Goal: Task Accomplishment & Management: Complete application form

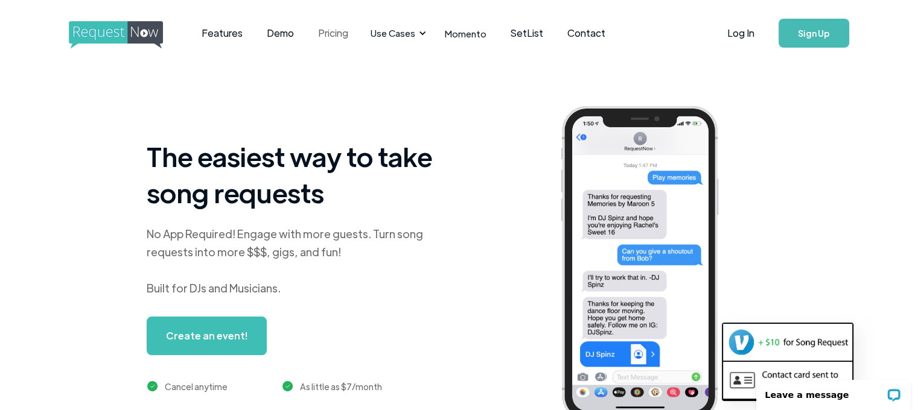
click at [343, 37] on link "Pricing" at bounding box center [333, 32] width 54 height 37
click at [859, 33] on div "Features Demo Pricing Use Cases Wedding + Private Events Karaoke DJs Bar/Club &…" at bounding box center [459, 33] width 918 height 66
click at [825, 32] on link "Sign Up" at bounding box center [813, 33] width 71 height 29
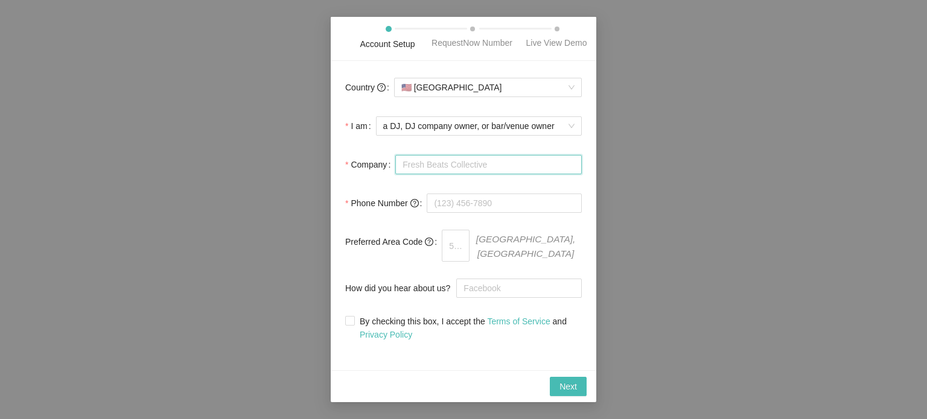
click at [457, 171] on input "Company" at bounding box center [488, 164] width 186 height 19
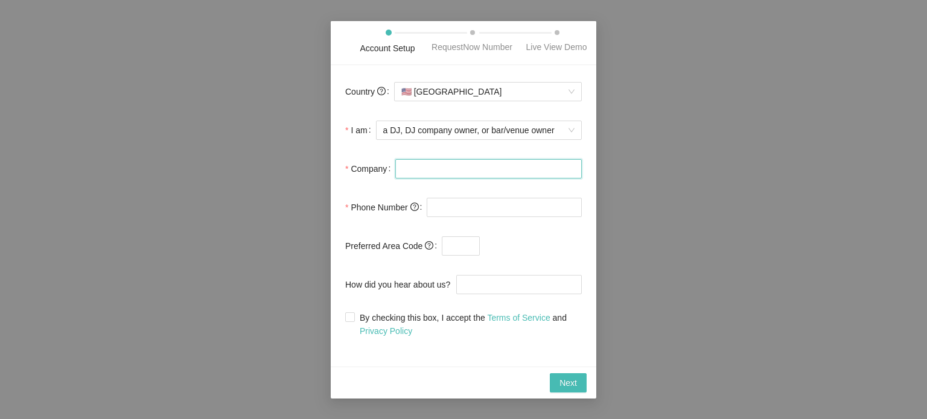
type input "Xtreme Soundz DJ Services LLC"
click at [466, 229] on form "Country 🇺🇸 [GEOGRAPHIC_DATA] I am a DJ, DJ company owner, or bar/venue owner Co…" at bounding box center [463, 209] width 237 height 258
click at [467, 210] on input "tel" at bounding box center [504, 207] width 155 height 19
type input "(218) 831-4193"
click at [468, 286] on input "How did you hear about us?" at bounding box center [518, 284] width 125 height 19
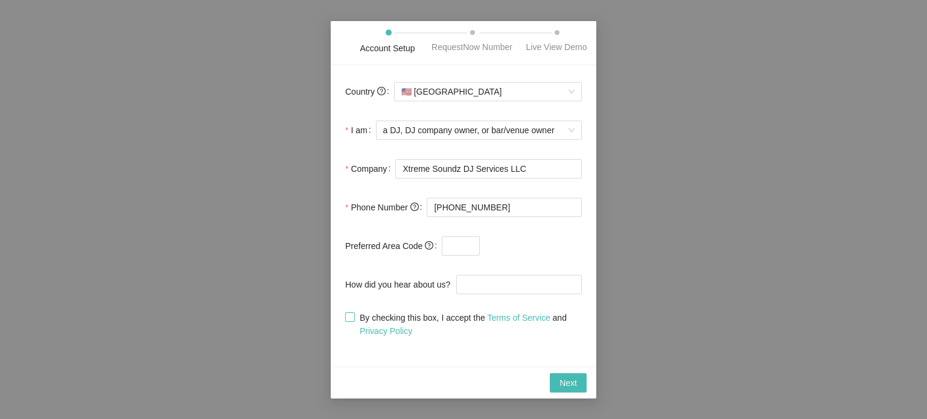
click at [349, 317] on input "By checking this box, I accept the Terms of Service and Privacy Policy" at bounding box center [349, 317] width 8 height 8
checkbox input "true"
click at [570, 384] on span "Next" at bounding box center [567, 382] width 17 height 13
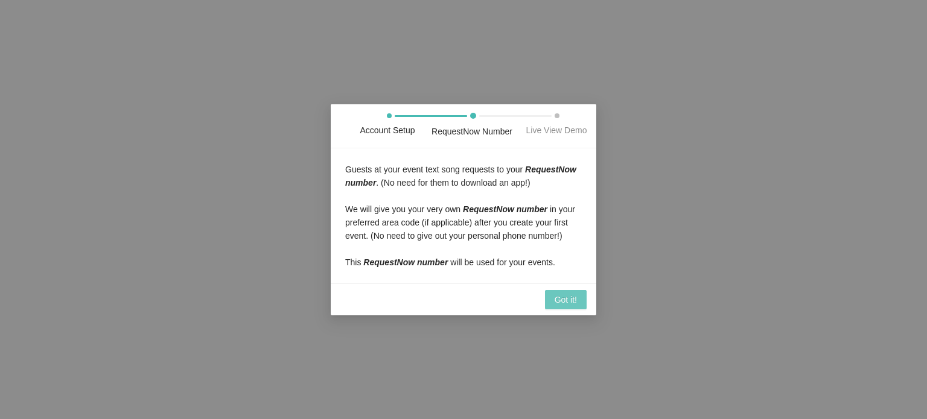
click at [569, 296] on span "Got it!" at bounding box center [565, 299] width 22 height 13
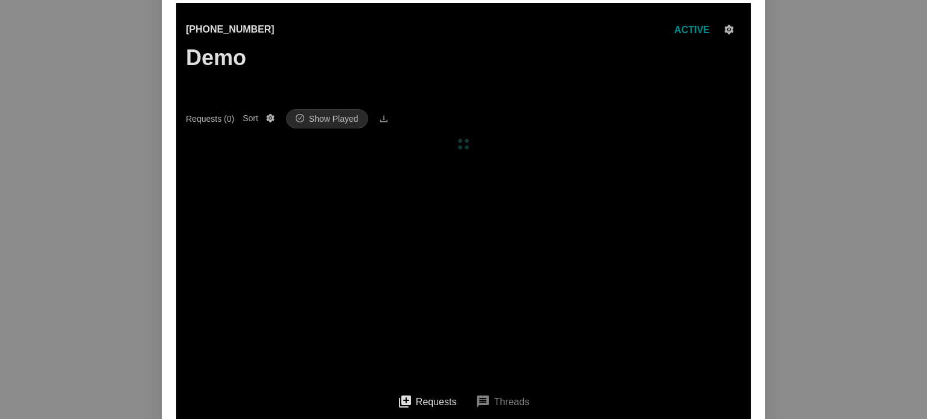
scroll to position [100, 0]
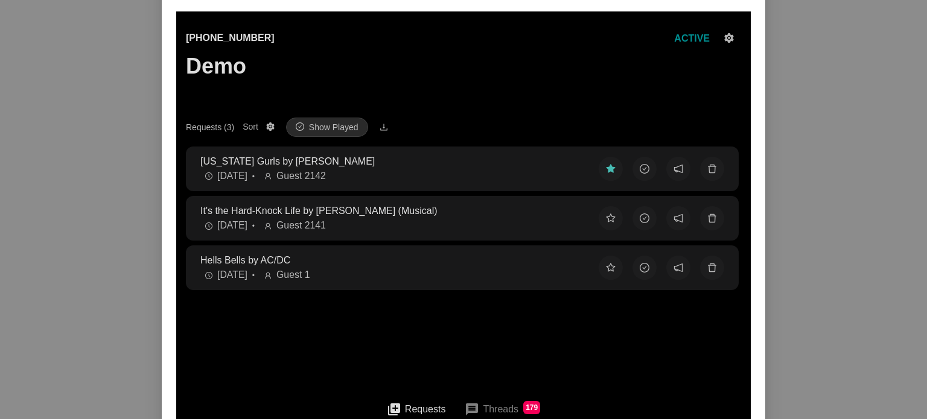
click at [926, 108] on div "Account Setup RequestNow Number Live View Demo You will see all your guests' so…" at bounding box center [463, 209] width 927 height 419
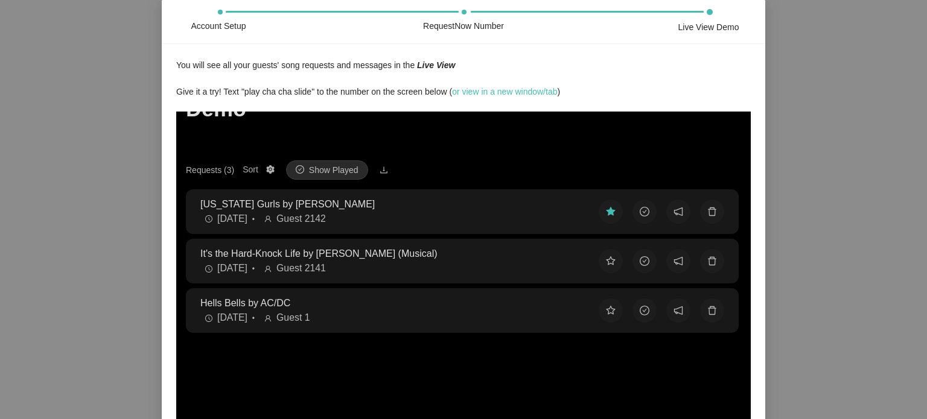
scroll to position [60, 0]
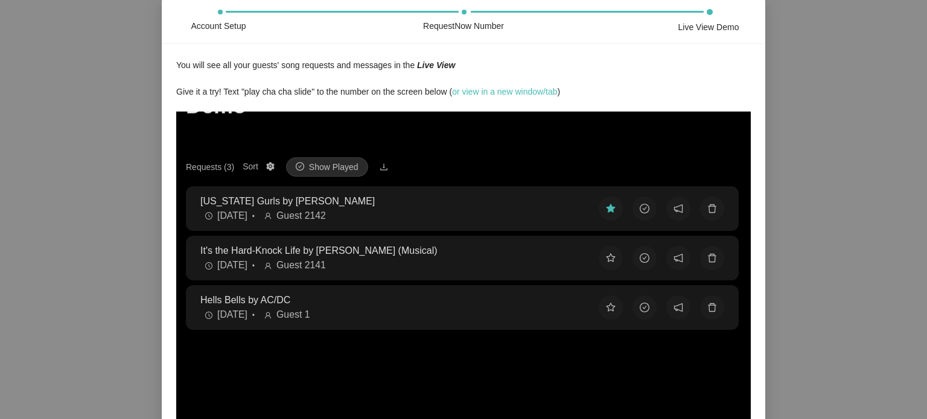
click at [305, 198] on p "California Gurls by Katy Perry" at bounding box center [389, 201] width 379 height 15
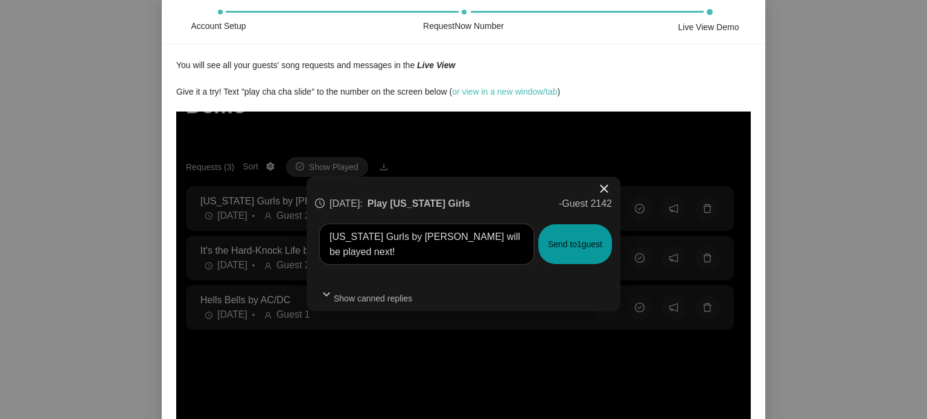
click at [562, 251] on button "Send to 1 guest" at bounding box center [575, 244] width 74 height 40
click at [604, 188] on span "close" at bounding box center [604, 189] width 14 height 14
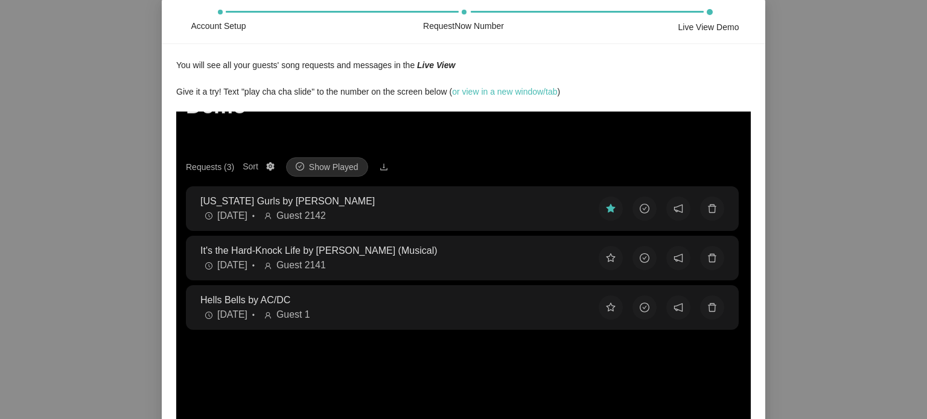
click at [529, 251] on p "It's the Hard-Knock Life by Annie (Musical)" at bounding box center [389, 250] width 379 height 15
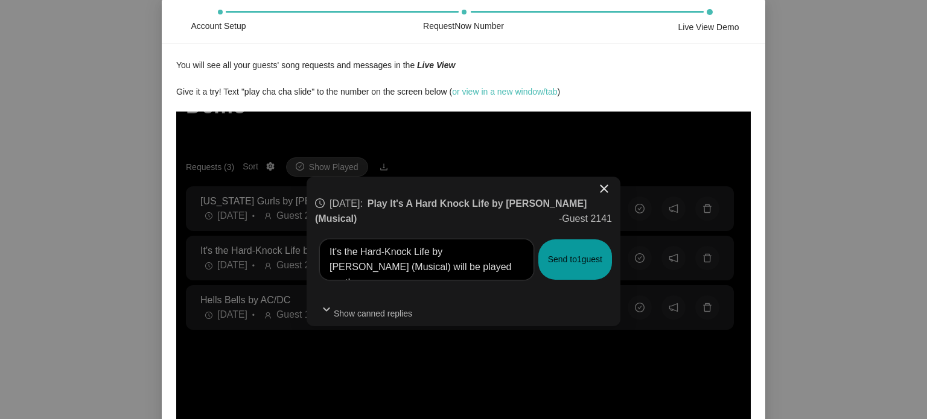
click at [597, 189] on span "close" at bounding box center [604, 189] width 14 height 14
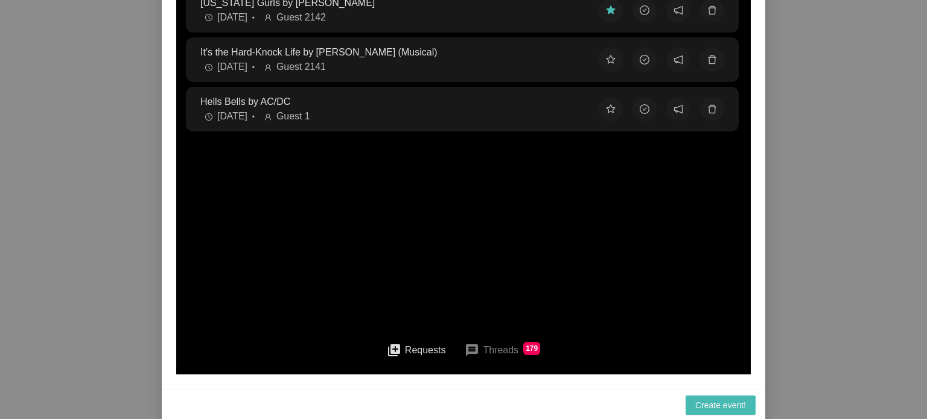
scroll to position [160, 0]
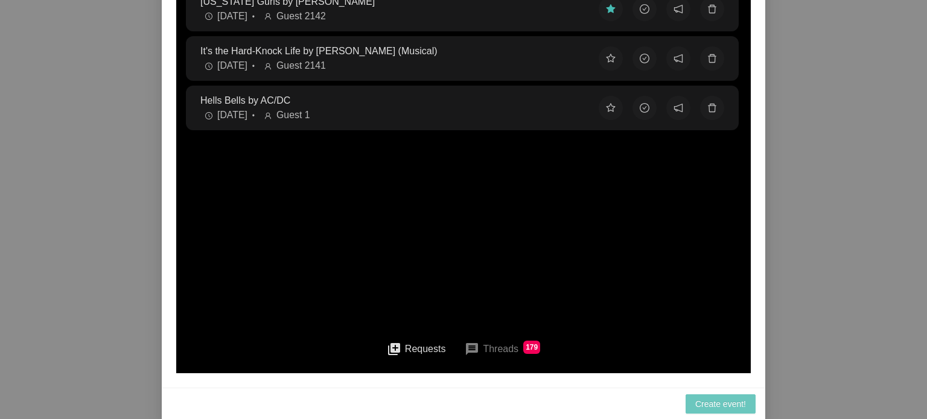
click at [741, 398] on span "Create event!" at bounding box center [720, 404] width 51 height 13
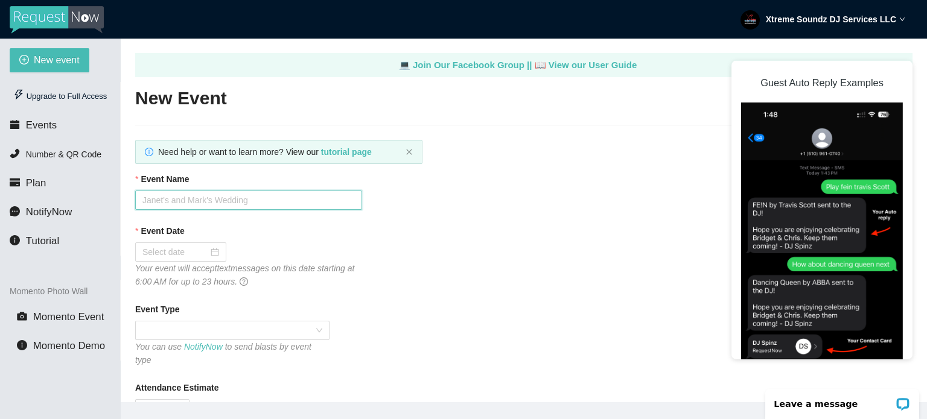
click at [186, 205] on input "Event Name" at bounding box center [248, 200] width 227 height 19
type input "[PERSON_NAME] Wedding Reception"
click at [188, 246] on input "Event Date" at bounding box center [175, 252] width 66 height 13
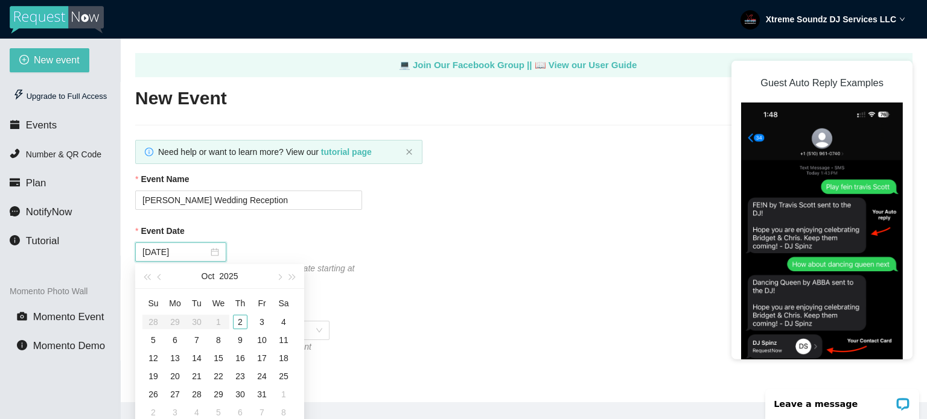
type input "10/04/2025"
type input "10/11/2025"
click at [287, 341] on div "11" at bounding box center [283, 340] width 14 height 14
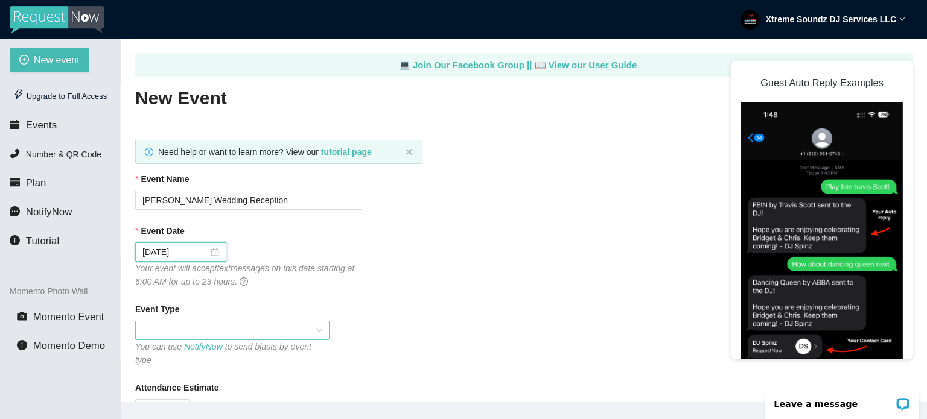
click at [276, 329] on span at bounding box center [232, 331] width 180 height 18
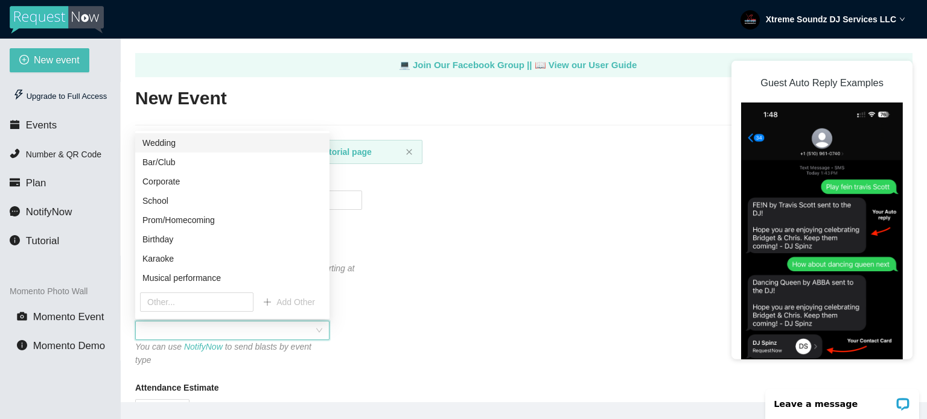
click at [176, 147] on div "Wedding" at bounding box center [232, 142] width 180 height 13
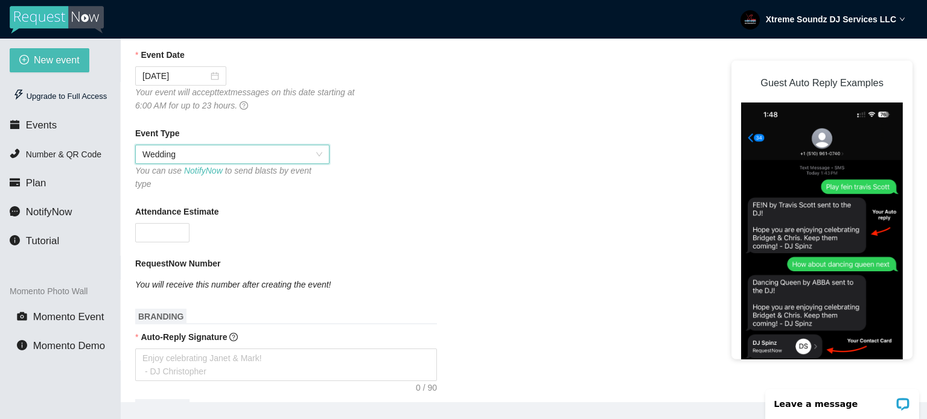
scroll to position [181, 0]
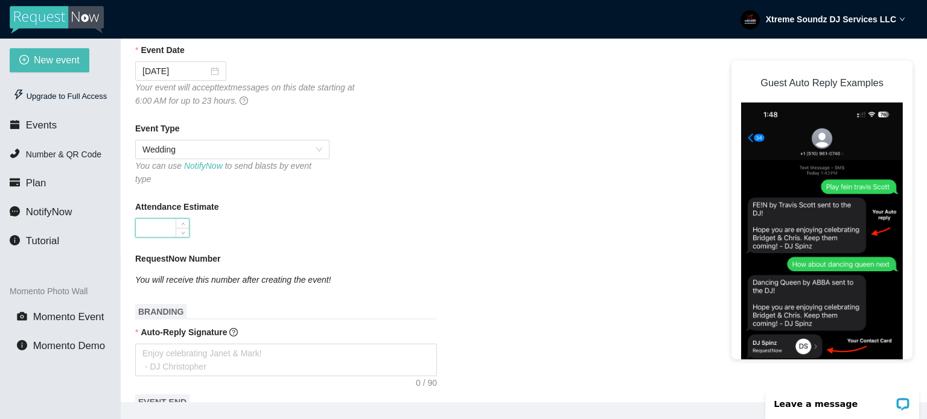
click at [150, 219] on input "Attendance Estimate" at bounding box center [162, 228] width 53 height 18
type input "150"
click at [226, 223] on div "150" at bounding box center [248, 227] width 227 height 19
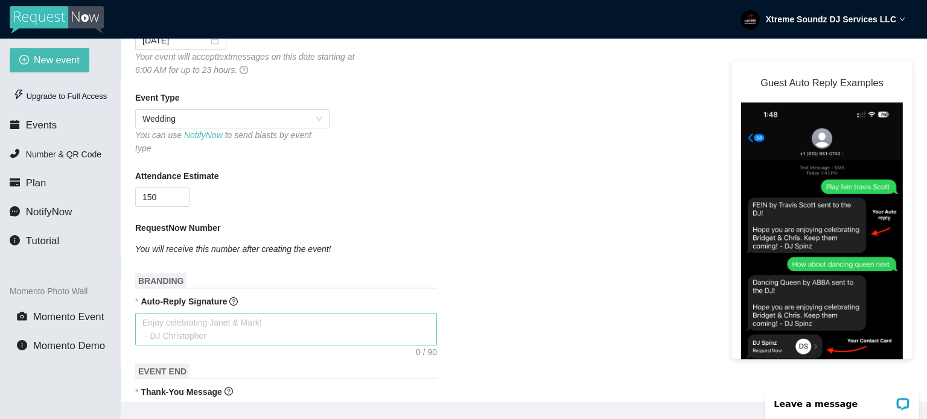
scroll to position [302, 0]
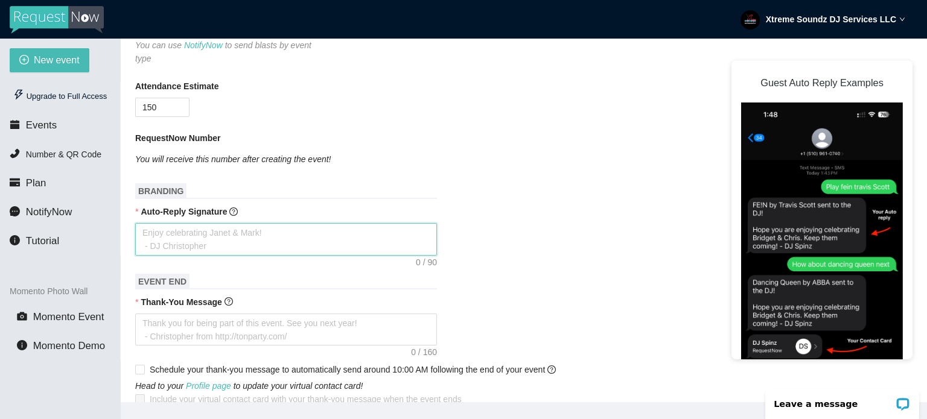
click at [176, 223] on textarea "Auto-Reply Signature" at bounding box center [286, 239] width 302 height 33
type textarea "E"
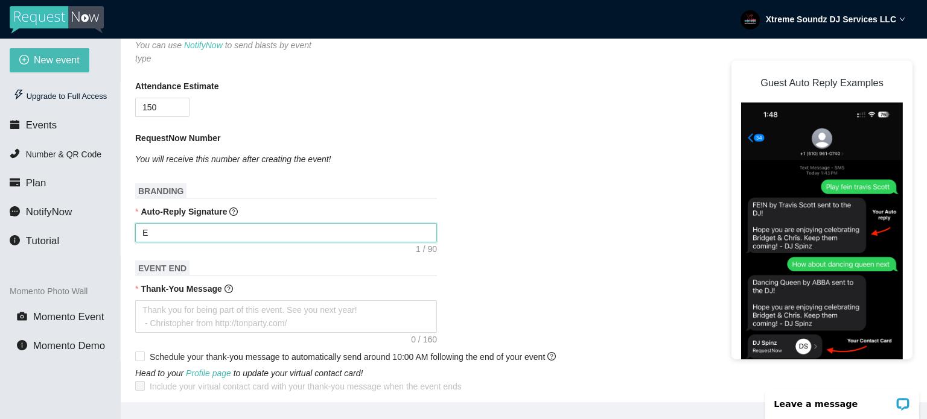
type textarea "En"
type textarea "Enj"
type textarea "Enjo"
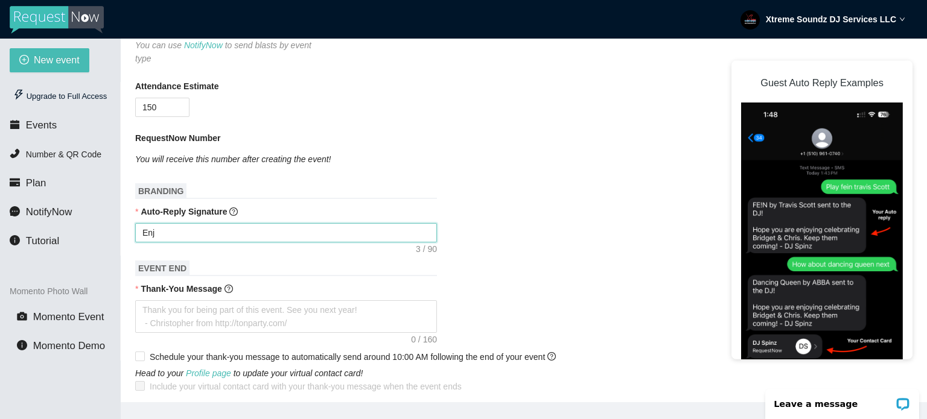
type textarea "Enjo"
type textarea "Enjoy"
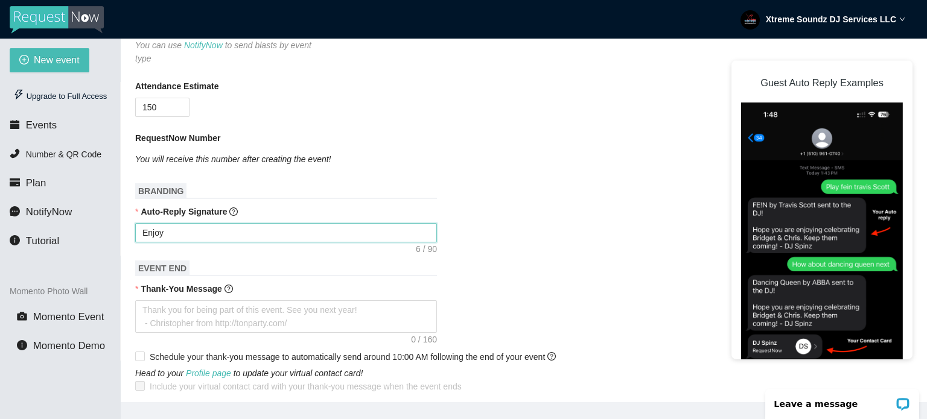
type textarea "Enjoy C"
type textarea "Enjoy"
type textarea "Enjoy C"
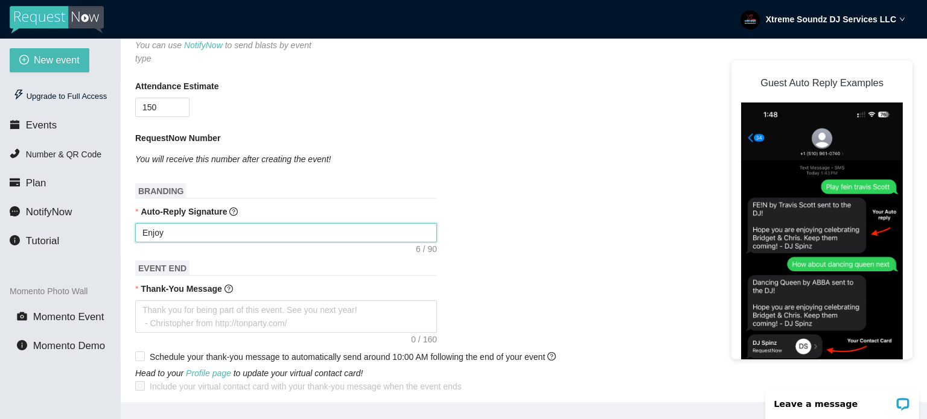
type textarea "Enjoy C"
type textarea "Enjoy Ce"
type textarea "Enjoy Cel"
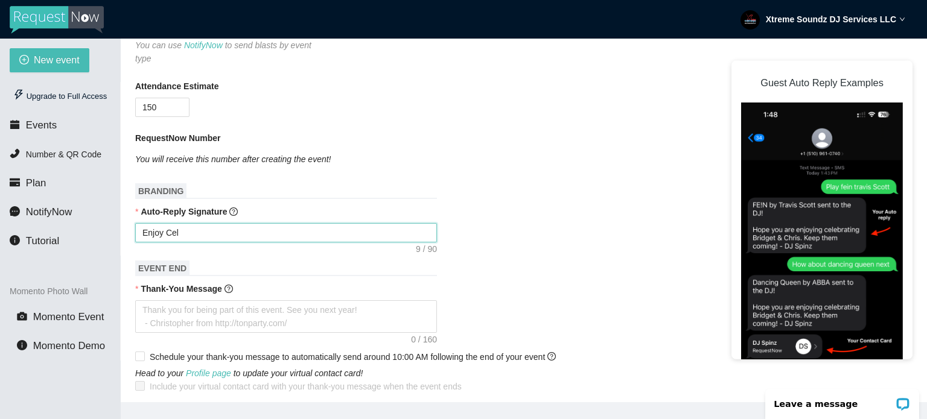
type textarea "Enjoy Cele"
type textarea "Enjoy Celeb"
type textarea "Enjoy Celebr"
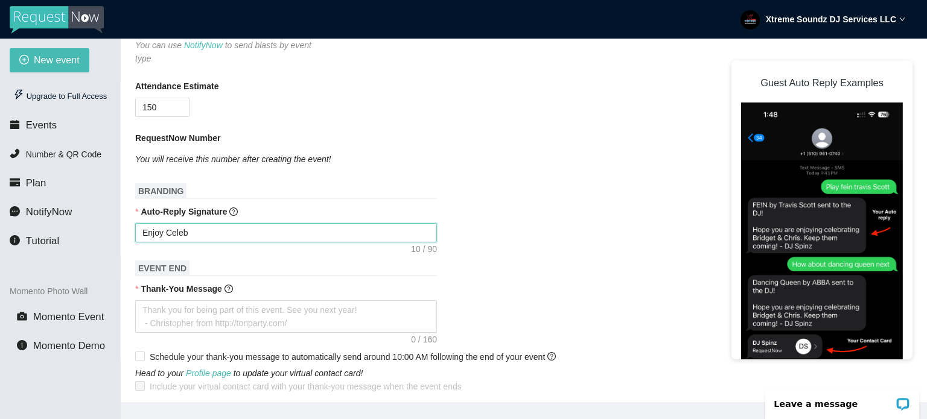
type textarea "Enjoy Celebr"
type textarea "Enjoy Celebra"
type textarea "Enjoy Celebrat"
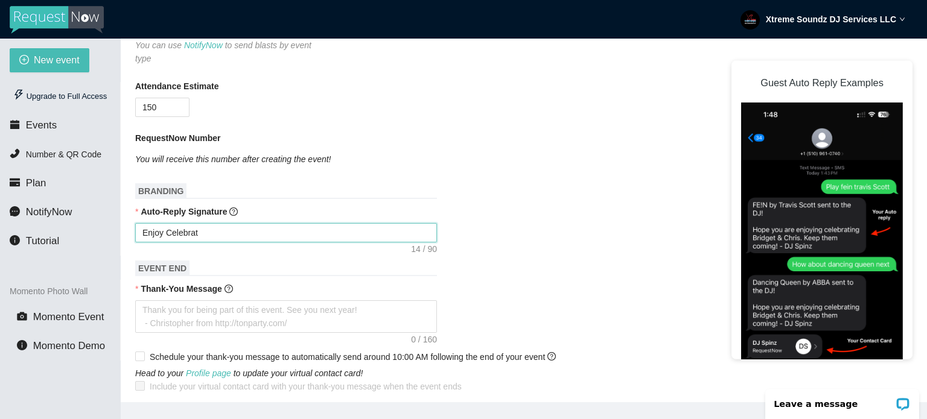
type textarea "Enjoy Celebrati"
type textarea "Enjoy Celebratin"
type textarea "Enjoy Celebrating"
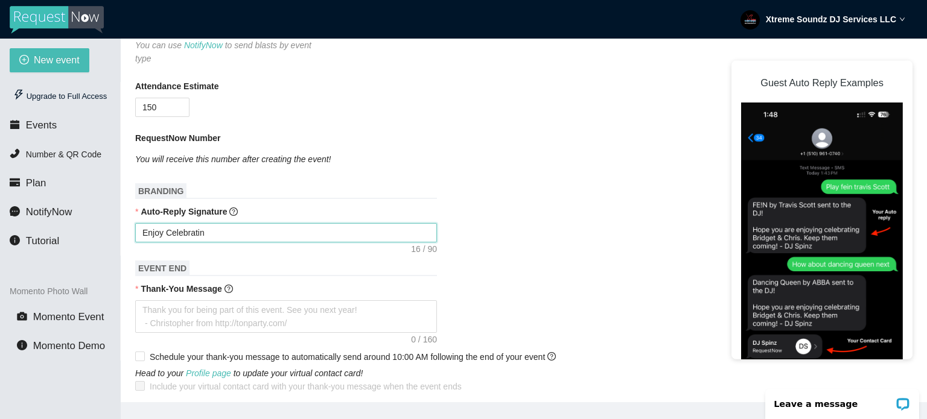
type textarea "Enjoy Celebrating"
type textarea "Enjoy Celebrating M"
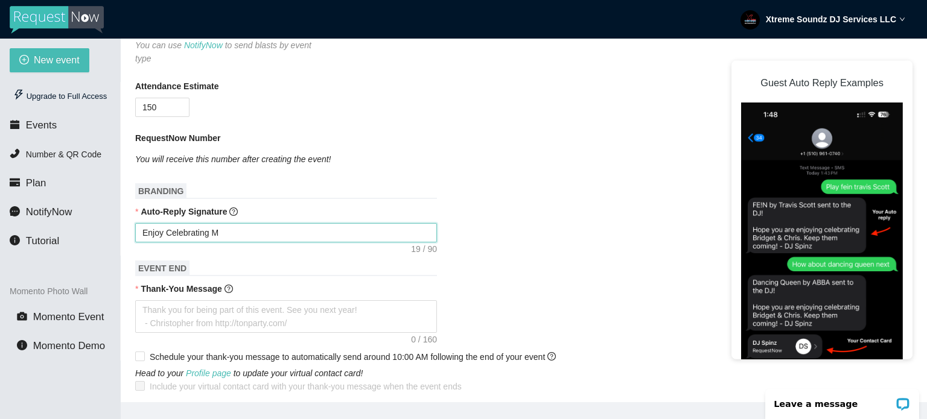
type textarea "Enjoy Celebrating Mr"
type textarea "Enjoy Celebrating Mr."
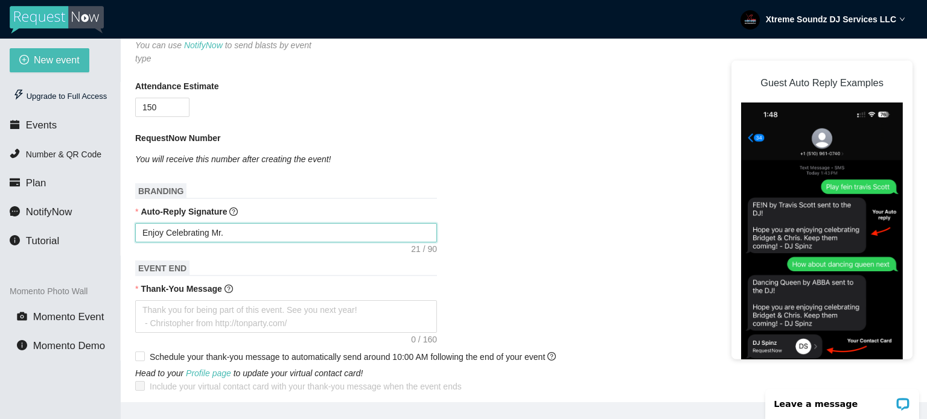
type textarea "Enjoy Celebrating Mr."
type textarea "Enjoy Celebrating Mr. a"
type textarea "Enjoy Celebrating Mr. an"
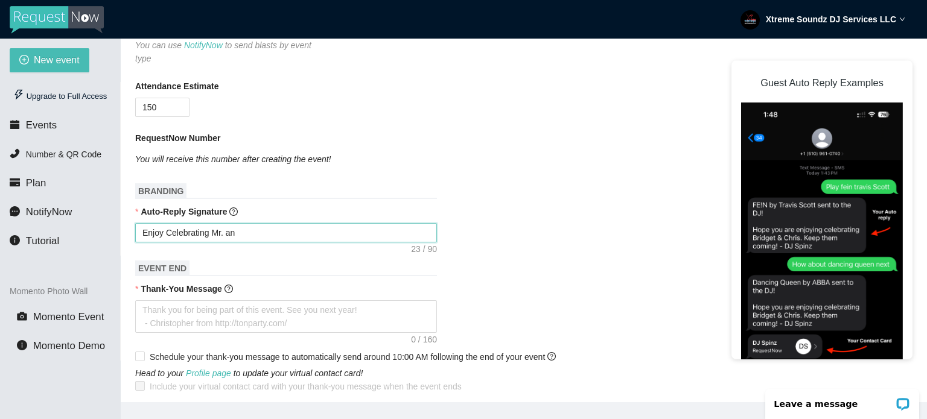
type textarea "Enjoy Celebrating Mr. and"
type textarea "Enjoy Celebrating Mr. and R"
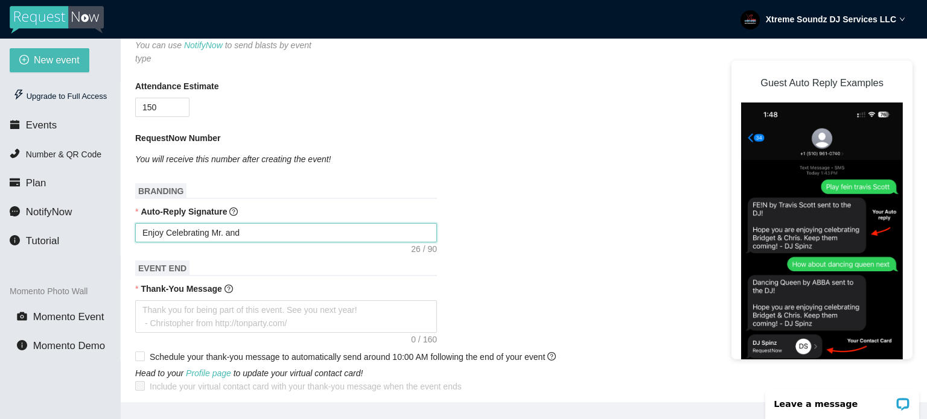
type textarea "Enjoy Celebrating Mr. and R"
type textarea "Enjoy Celebrating Mr. and Re"
type textarea "Enjoy Celebrating Mr. and R"
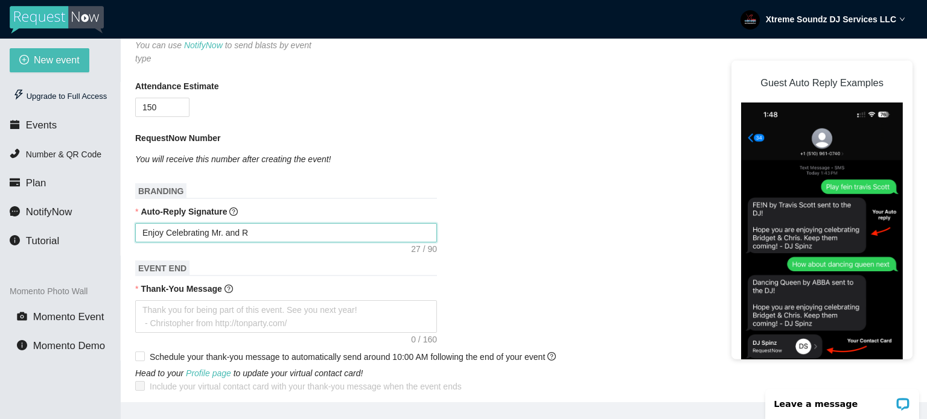
type textarea "Enjoy Celebrating Mr. and"
type textarea "Enjoy Celebrating Mr. and M"
type textarea "Enjoy Celebrating Mr. and Mr"
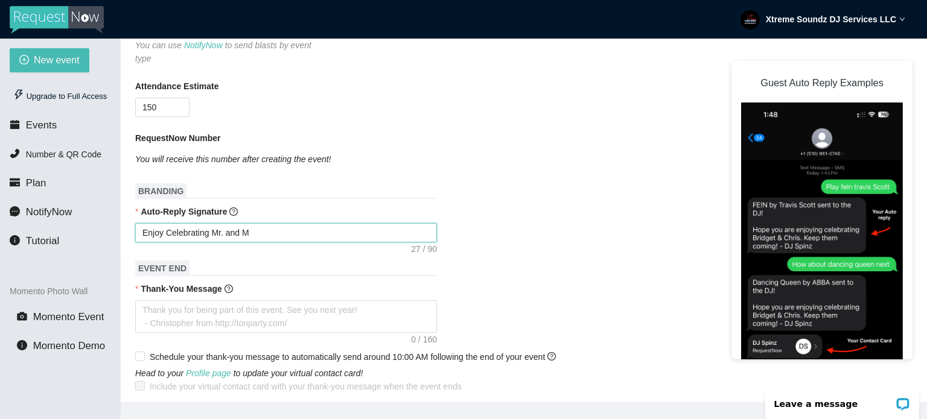
type textarea "Enjoy Celebrating Mr. and Mr"
type textarea "Enjoy Celebrating Mr. and Mrs"
type textarea "Enjoy Celebrating Mr. and Mrs."
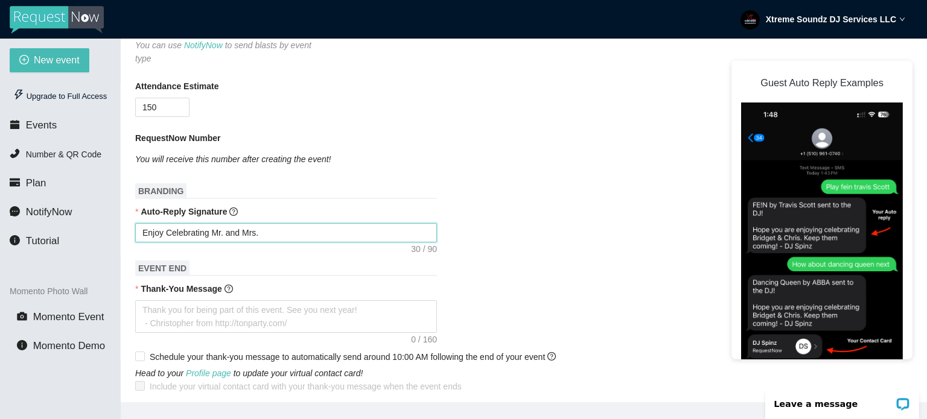
type textarea "Enjoy Celebrating Mr. and Mrs."
type textarea "Enjoy Celebrating Mr. and Mrs. R"
type textarea "Enjoy Celebrating Mr. and Mrs. Ri"
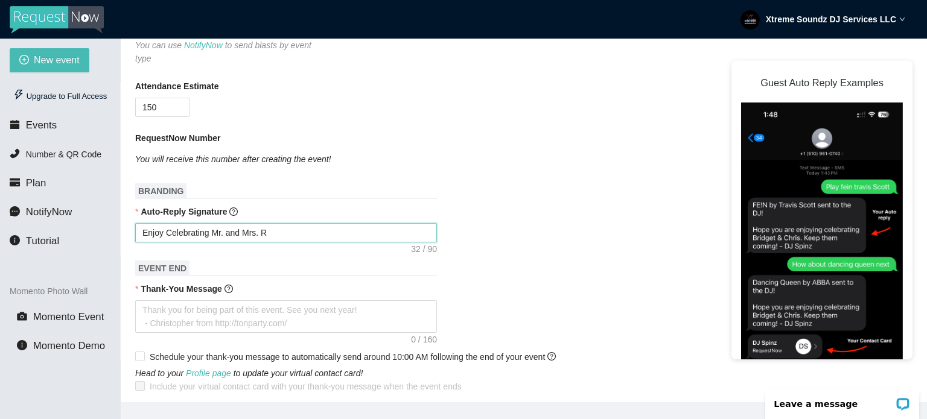
type textarea "Enjoy Celebrating Mr. and Mrs. Ri"
type textarea "Enjoy Celebrating Mr. and Mrs. Riv"
type textarea "Enjoy Celebrating Mr. and Mrs. Riva"
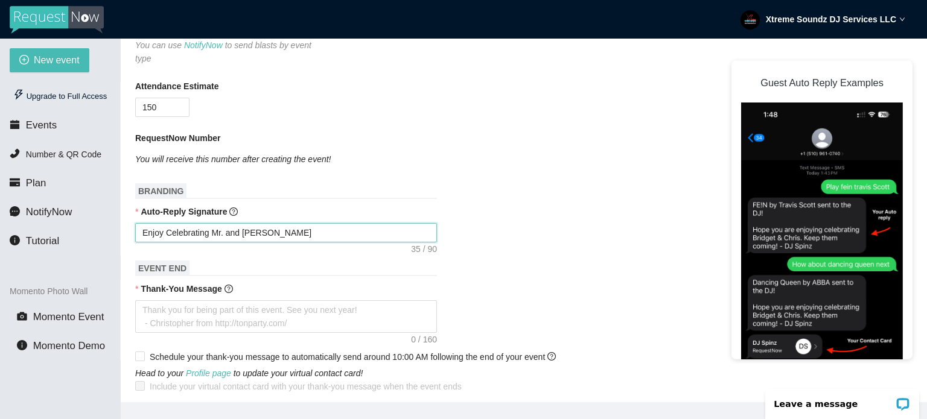
type textarea "Enjoy Celebrating Mr. and Mrs. Rivar"
type textarea "Enjoy Celebrating Mr. and Mrs. Rivard"
click at [301, 311] on textarea "Thank-You Message" at bounding box center [286, 316] width 302 height 33
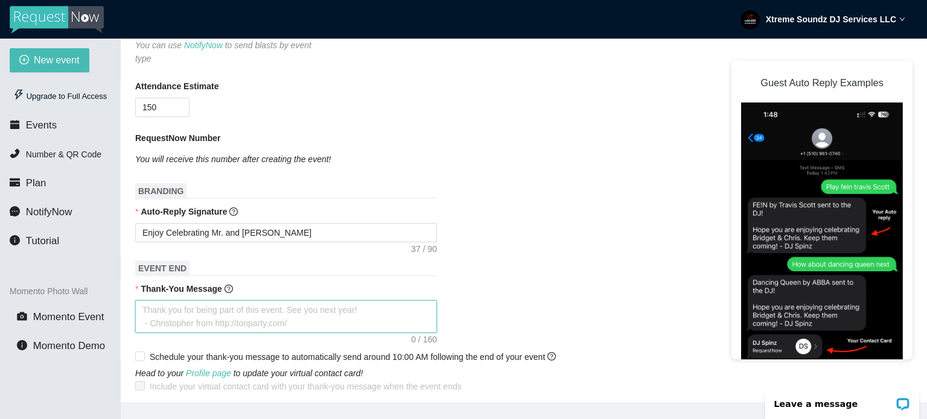
type textarea "T"
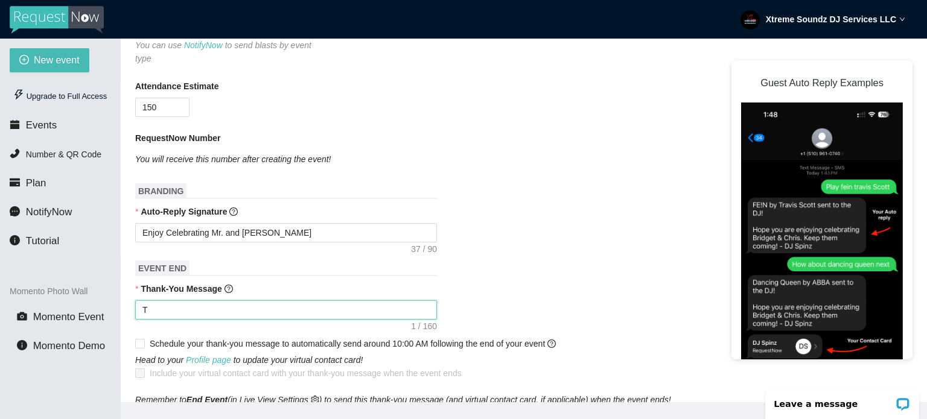
type textarea "Th"
type textarea "Tha"
type textarea "Than"
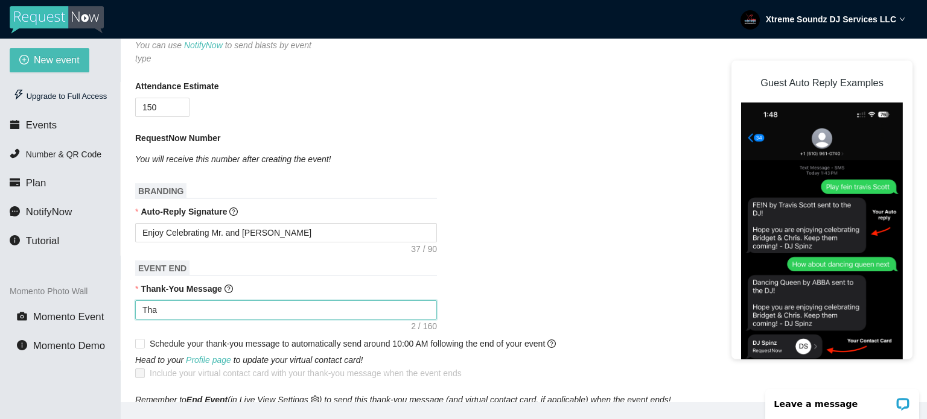
type textarea "Than"
type textarea "Thank"
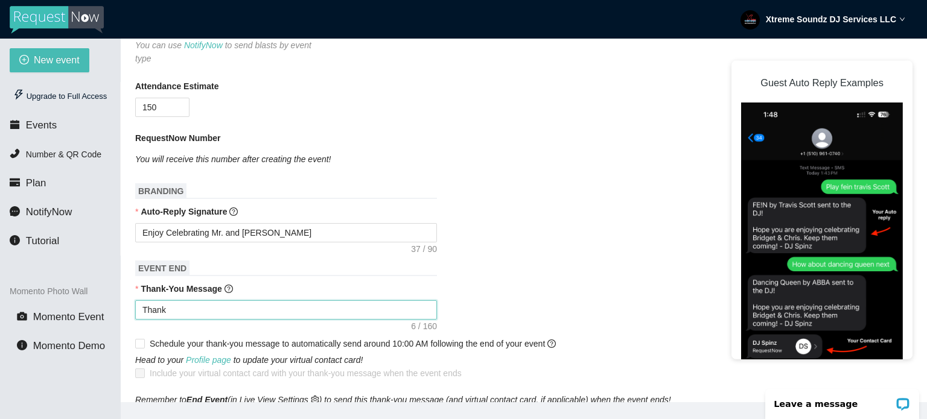
type textarea "Thank y"
type textarea "Thank"
type textarea "Thank Y"
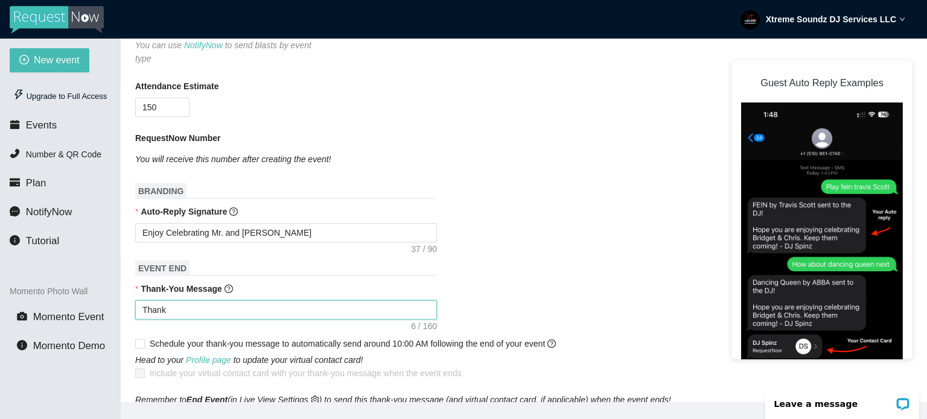
type textarea "Thank Y"
type textarea "Thank Yo"
type textarea "Thank You"
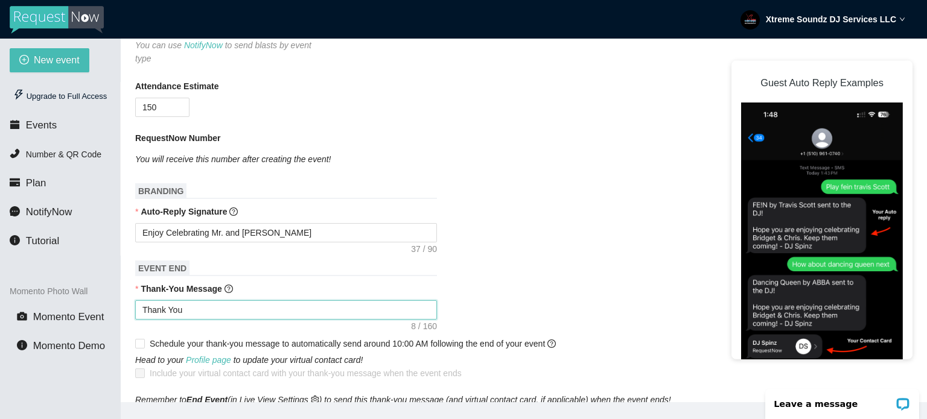
type textarea "Thank You"
type textarea "Thank You f"
type textarea "Thank You fo"
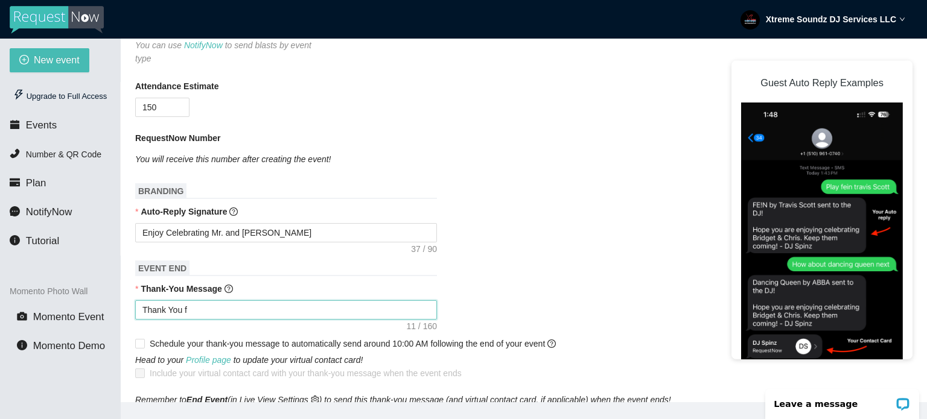
type textarea "Thank You fo"
type textarea "Thank You for"
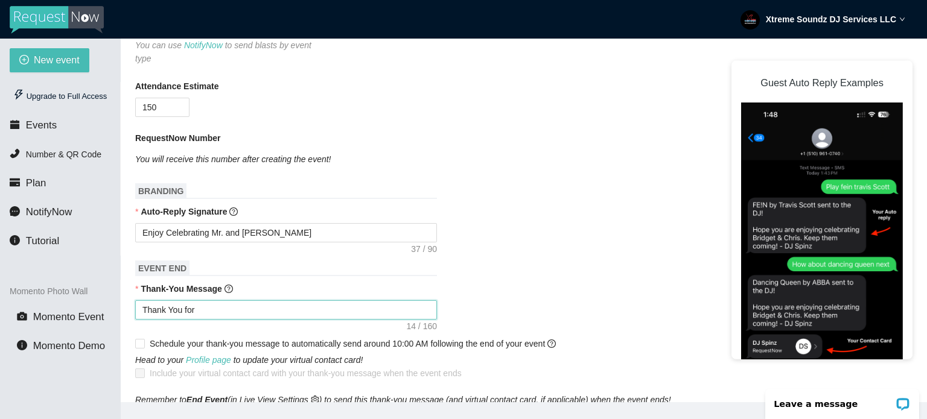
type textarea "Thank You for B"
type textarea "Thank You for Be"
type textarea "Thank You for Bei"
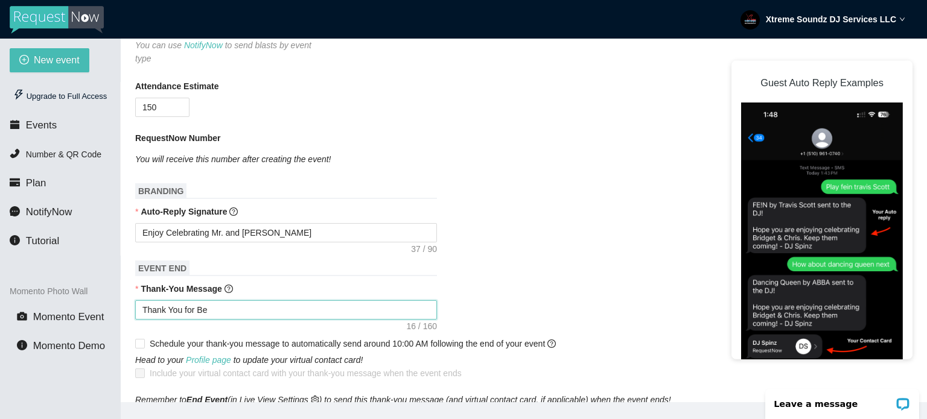
type textarea "Thank You for Bei"
type textarea "Thank You for Bein"
type textarea "Thank You for Being"
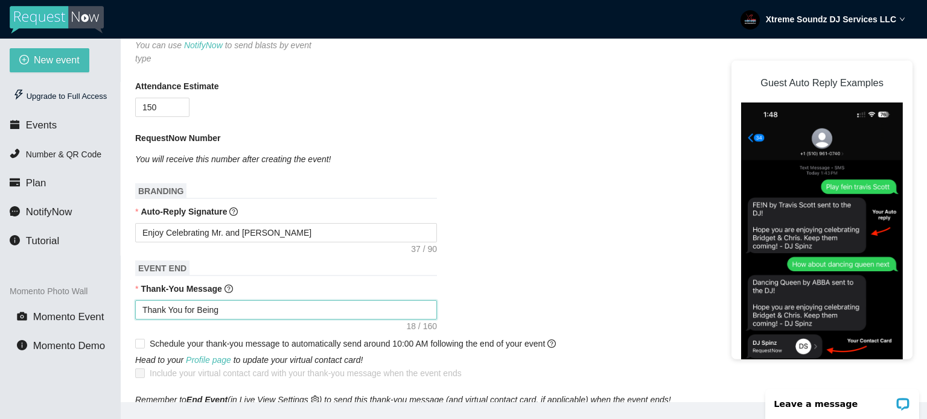
type textarea "Thank You for Being"
type textarea "Thank You for Being A"
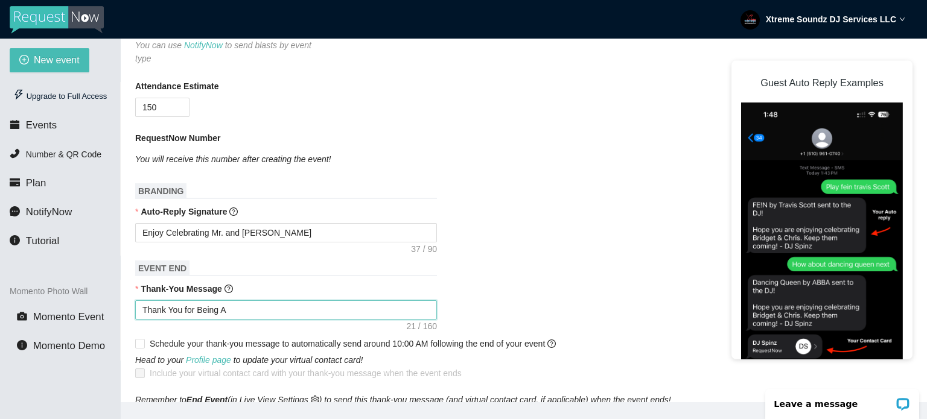
type textarea "Thank You for Being A"
type textarea "Thank You for Being A P"
type textarea "Thank You for Being A Pa"
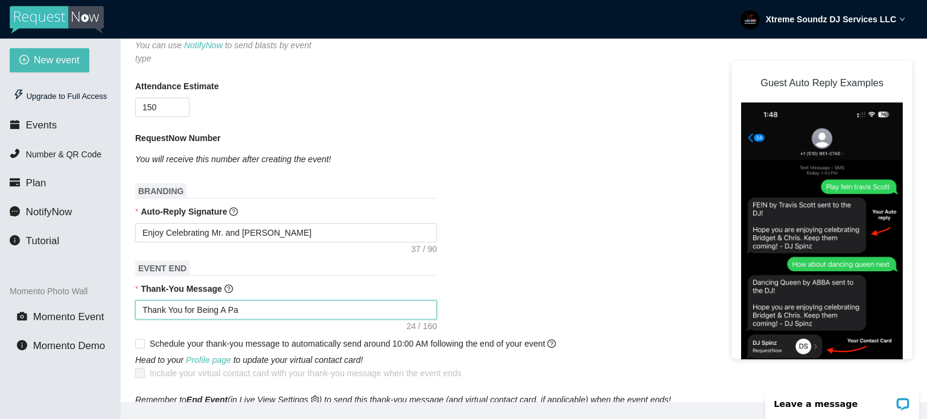
type textarea "Thank You for Being A Par"
type textarea "Thank You for Being A Part"
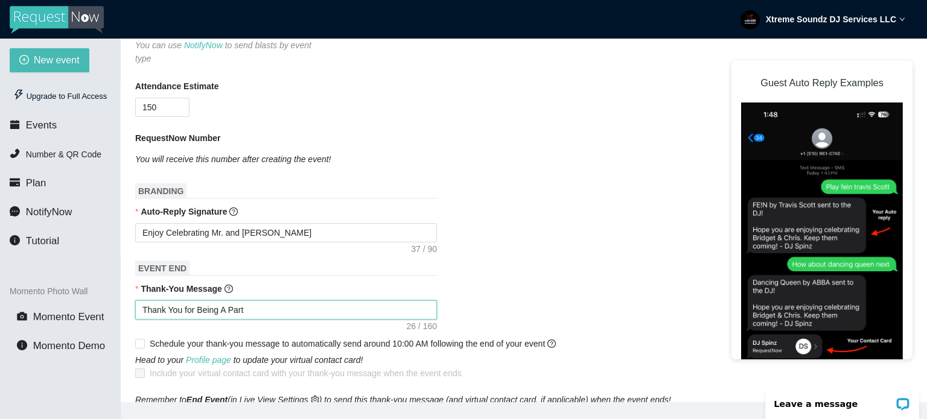
type textarea "Thank You for Being A Part"
type textarea "Thank You for Being A Part O"
type textarea "Thank You for Being A Part Or"
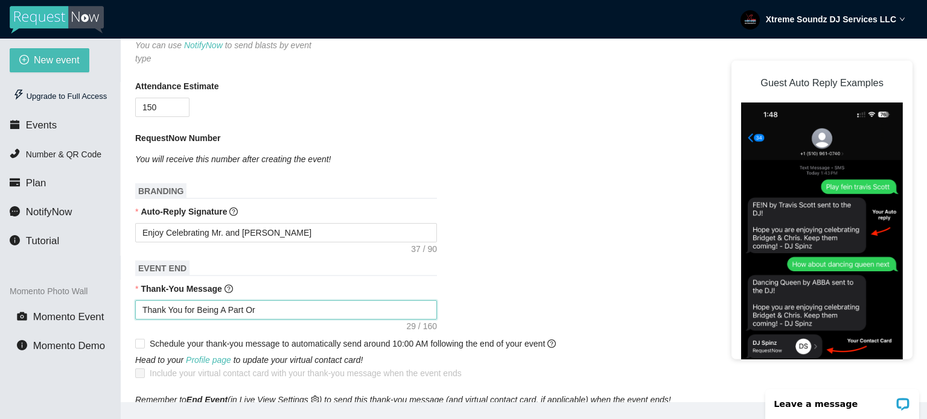
type textarea "Thank You for Being A Part O"
type textarea "Thank You for Being A Part OF"
type textarea "Thank You for Being A Part O"
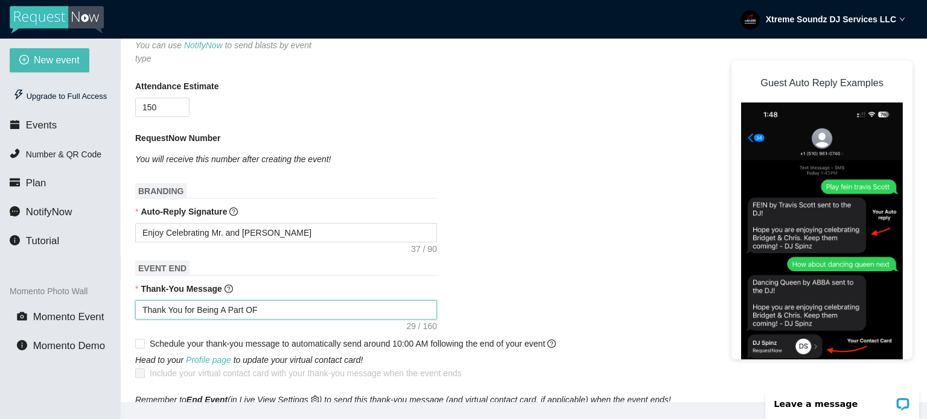
type textarea "Thank You for Being A Part O"
type textarea "Thank You for Being A Part Of"
type textarea "Thank You for Being A Part Of T"
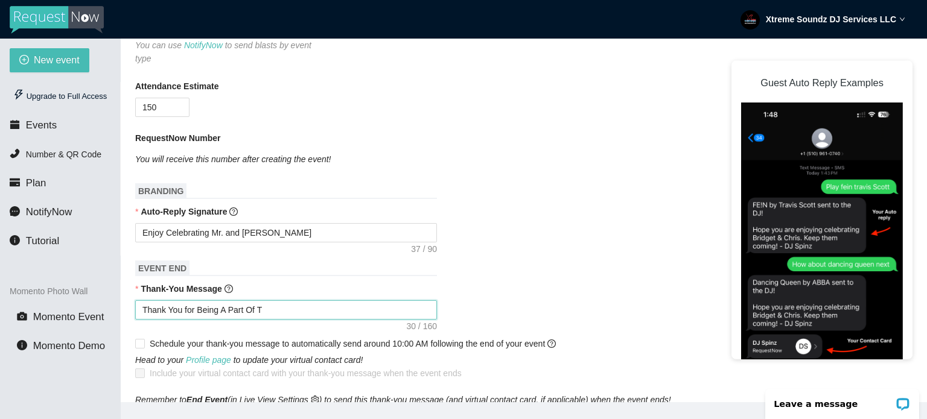
type textarea "Thank You for Being A Part Of Th"
type textarea "Thank You for Being A Part Of Thi"
type textarea "Thank You for Being A Part Of This"
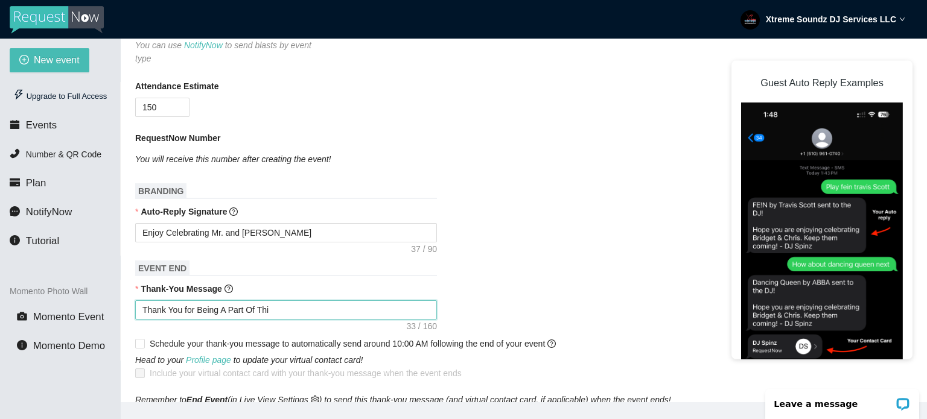
type textarea "Thank You for Being A Part Of This"
type textarea "Thank You for Being A Part Of This E"
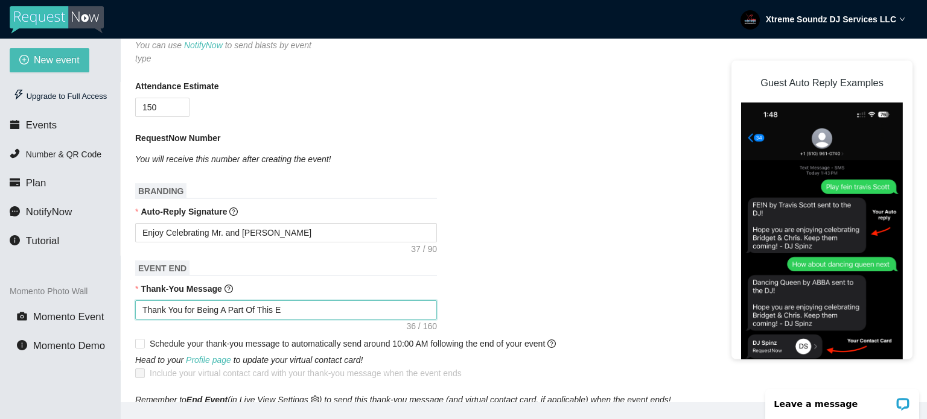
type textarea "Thank You for Being A Part Of This Ev"
type textarea "Thank You for Being A Part Of This Eve"
type textarea "Thank You for Being A Part Of This Even"
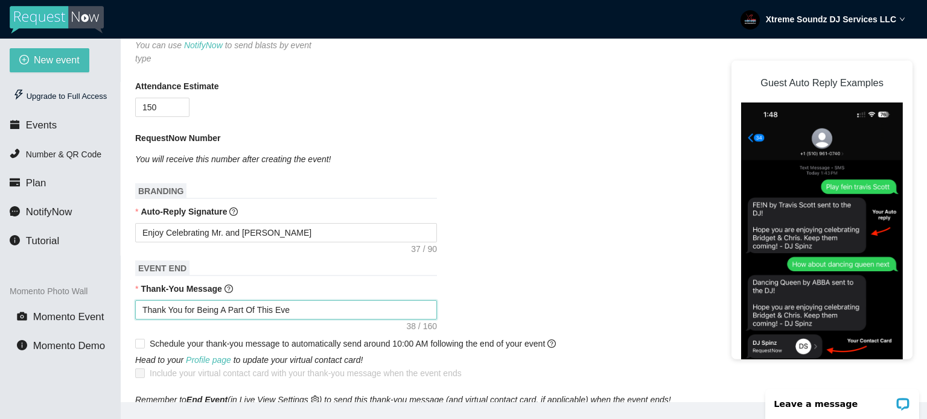
type textarea "Thank You for Being A Part Of This Even"
type textarea "Thank You for Being A Part Of This Event"
type textarea "Thank You for Being A Part Of This Event!"
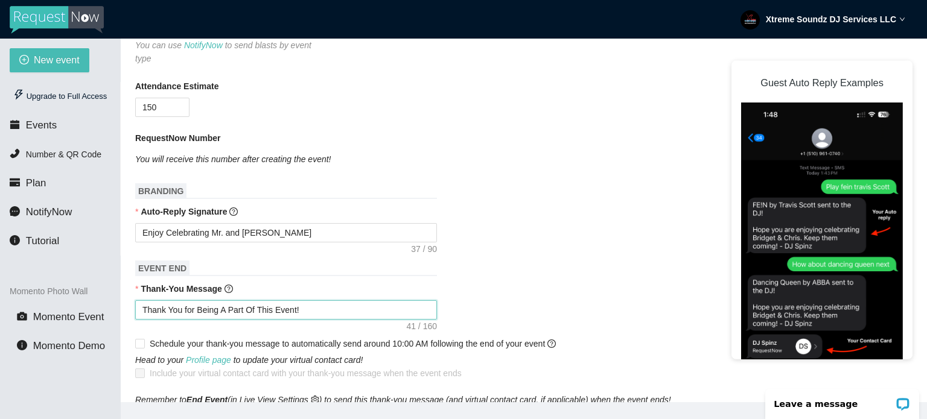
type textarea "Thank You for Being A Part Of This Event!"
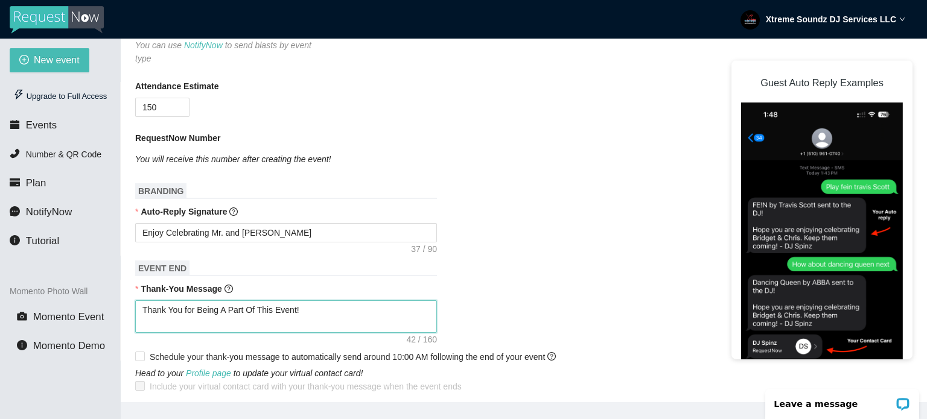
type textarea "Thank You for Being A Part Of This Event! D"
type textarea "Thank You for Being A Part Of This Event! DJ"
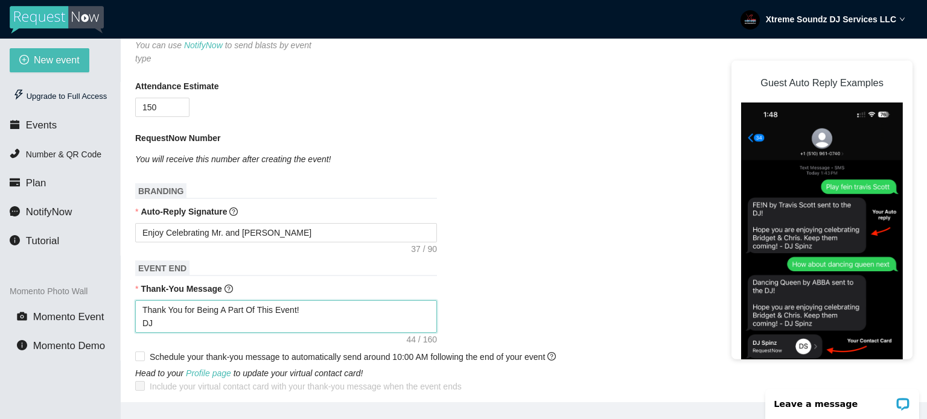
type textarea "Thank You for Being A Part Of This Event! DJ"
type textarea "Thank You for Being A Part Of This Event! D"
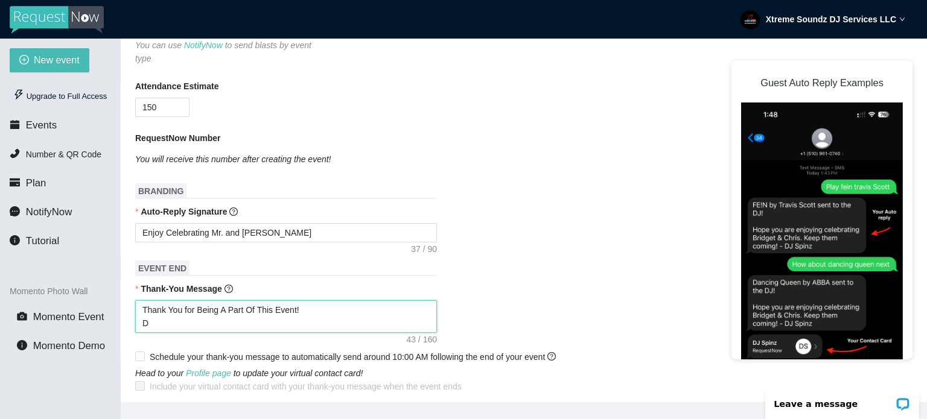
type textarea "Thank You for Being A Part Of This Event!"
type textarea "Thank You for Being A Part Of This Event! D"
click at [311, 223] on textarea "Enjoy Celebrating Mr. and Mrs. Rivard" at bounding box center [286, 232] width 302 height 19
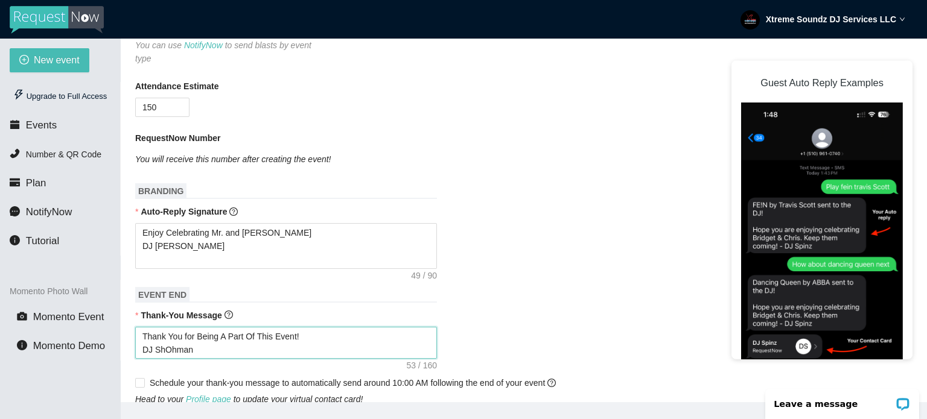
click at [203, 337] on textarea "Thank You for Being A Part Of This Event! DJ ShOhman" at bounding box center [286, 343] width 302 height 33
click at [531, 354] on form "Event Name Rivard Wedding Reception Event Date 10/11/2025 Your event will accep…" at bounding box center [523, 369] width 777 height 996
click at [641, 226] on div "Enjoy Celebrating Mr. and Mrs. Rivard DJ ShOhman" at bounding box center [523, 246] width 777 height 46
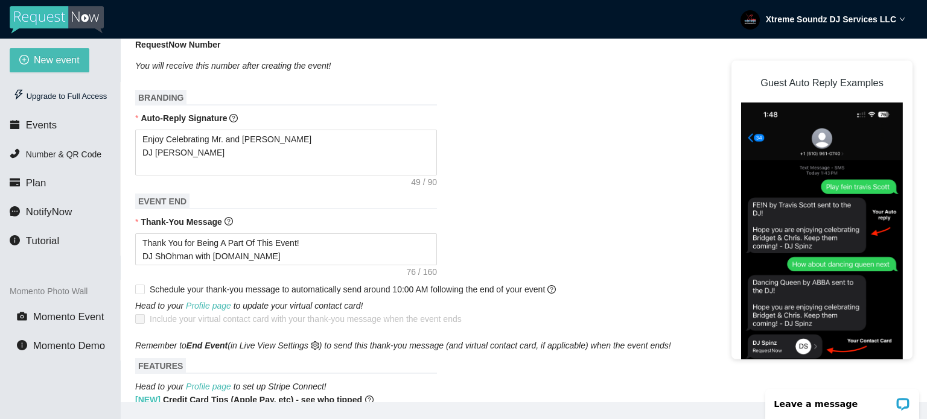
scroll to position [422, 0]
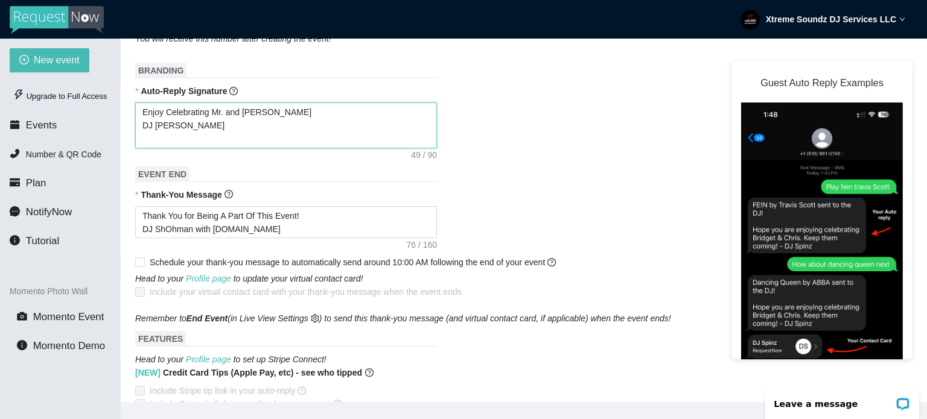
click at [345, 107] on textarea "Enjoy Celebrating Mr. and Mrs. Rivard DJ ShOhman" at bounding box center [286, 126] width 302 height 46
click at [553, 147] on form "Event Name Rivard Wedding Reception Event Date 10/11/2025 Your event will accep…" at bounding box center [523, 248] width 777 height 996
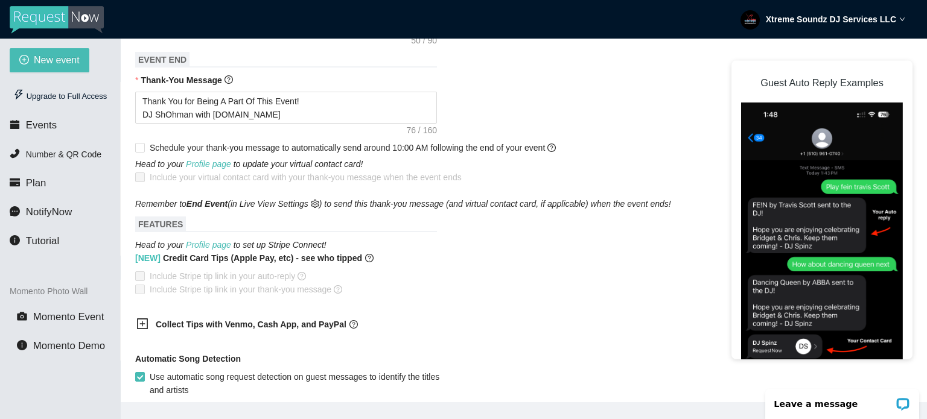
scroll to position [543, 0]
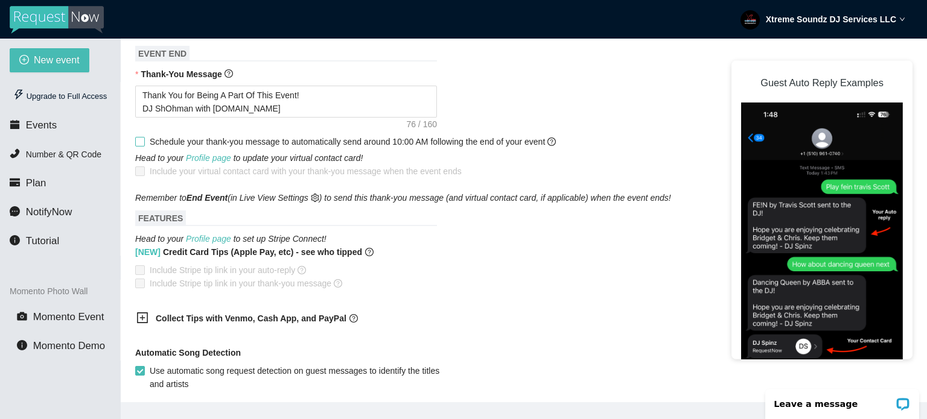
click at [553, 138] on icon "question-circle" at bounding box center [551, 142] width 8 height 8
click at [144, 137] on input "Schedule your thank-you message to automatically send around 10:00 AM following…" at bounding box center [139, 141] width 8 height 8
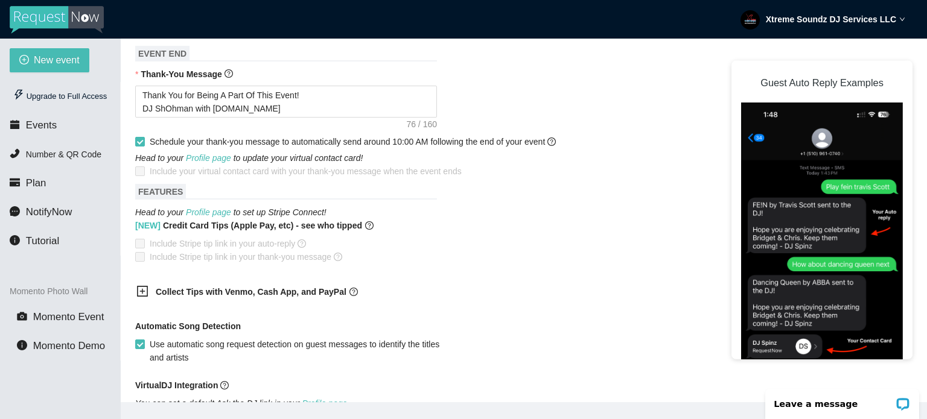
click at [550, 151] on div "Head to your Profile page to update your virtual contact card! Include your vir…" at bounding box center [523, 164] width 777 height 27
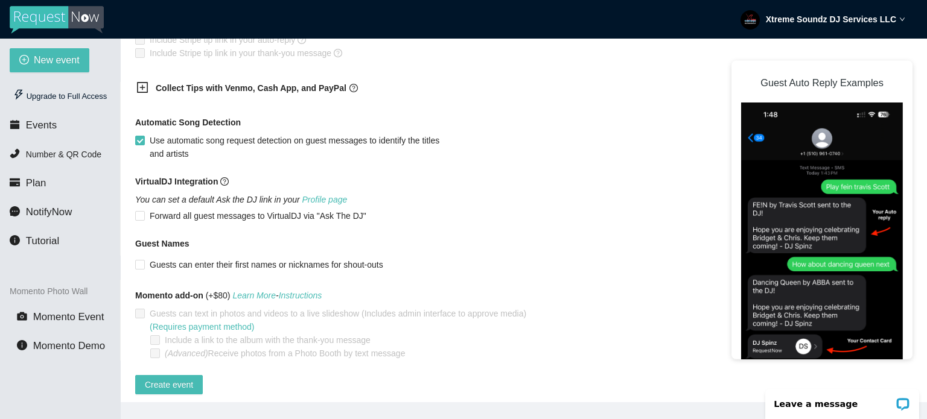
scroll to position [752, 0]
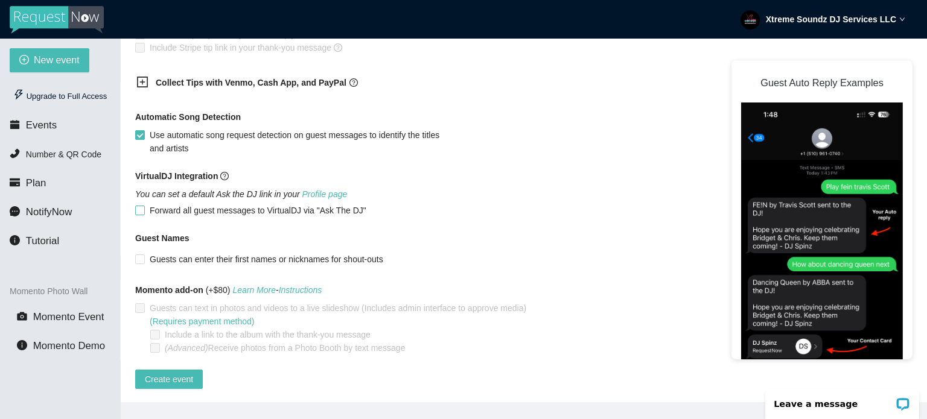
click at [141, 206] on input "Forward all guest messages to VirtualDJ via "Ask The DJ"" at bounding box center [139, 210] width 8 height 8
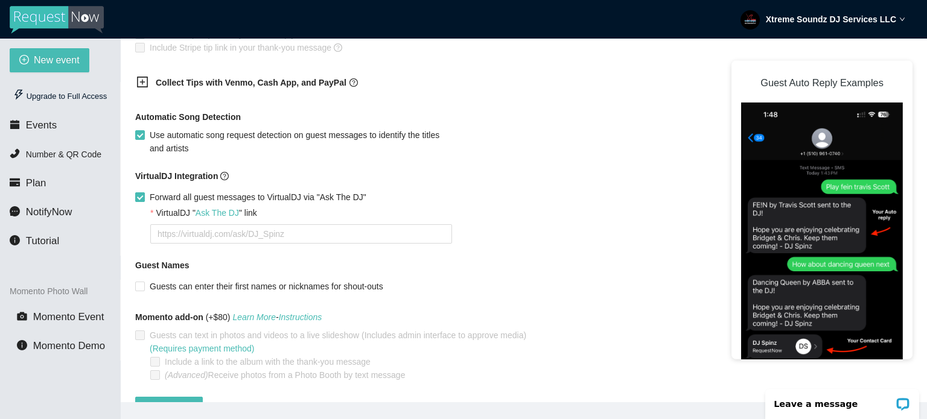
click at [142, 192] on input "Forward all guest messages to VirtualDJ via "Ask The DJ"" at bounding box center [139, 196] width 8 height 8
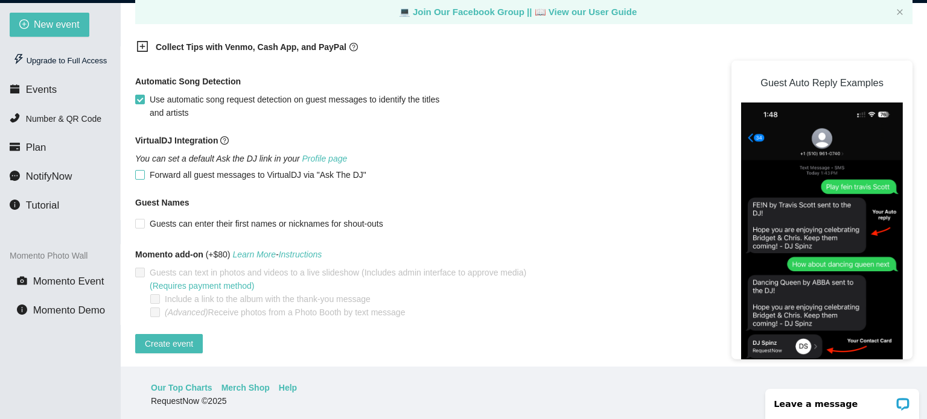
scroll to position [39, 0]
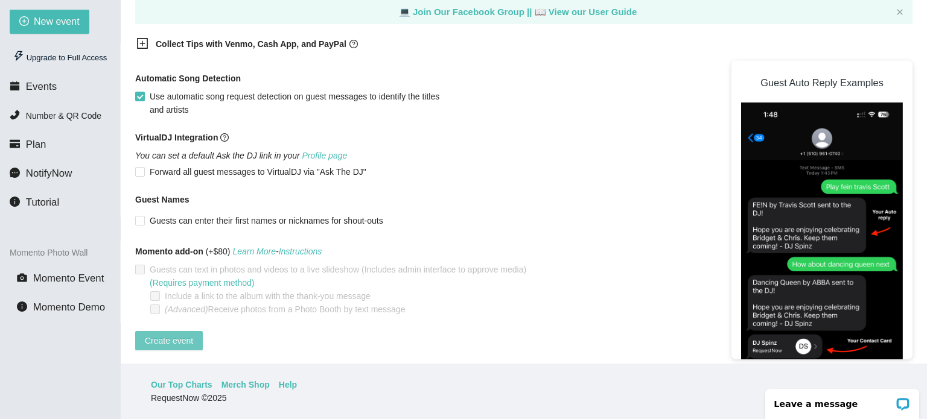
click at [182, 334] on span "Create event" at bounding box center [169, 340] width 48 height 13
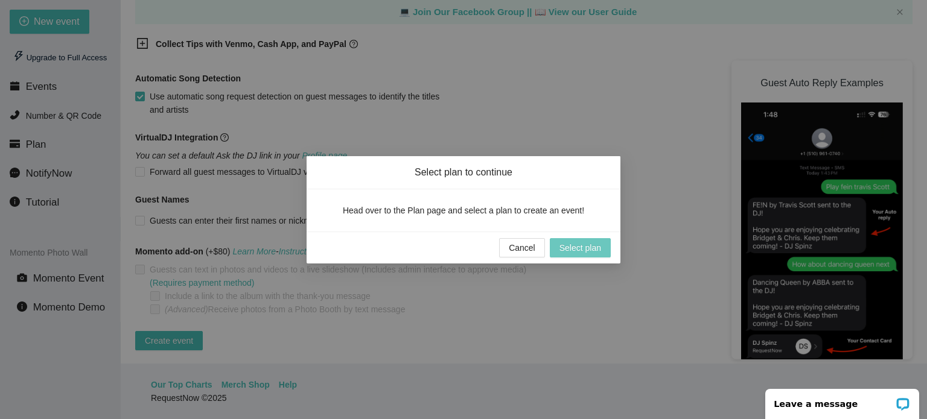
click at [588, 250] on span "Select plan" at bounding box center [580, 247] width 42 height 13
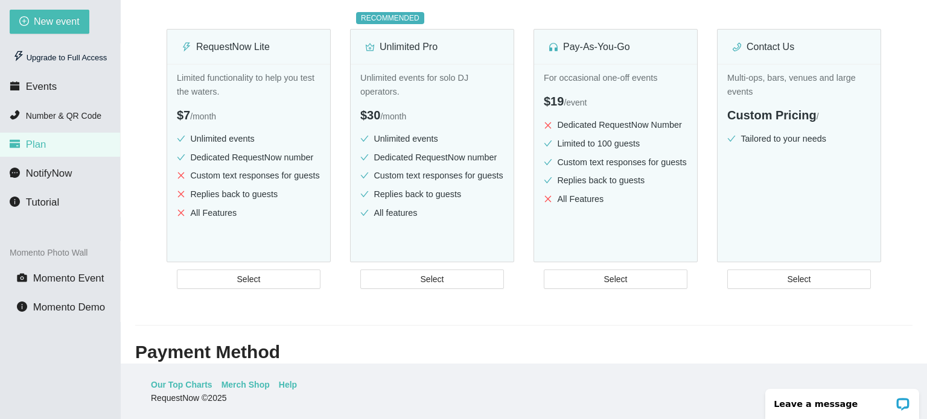
scroll to position [130, 0]
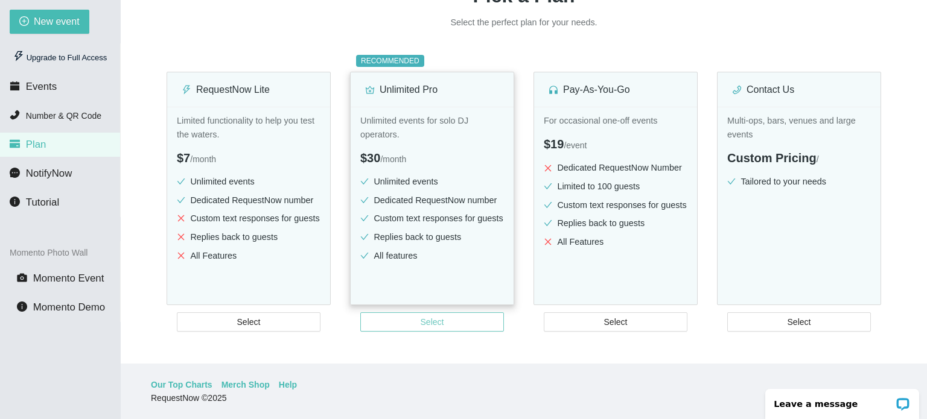
click at [421, 325] on span "Select" at bounding box center [433, 322] width 24 height 13
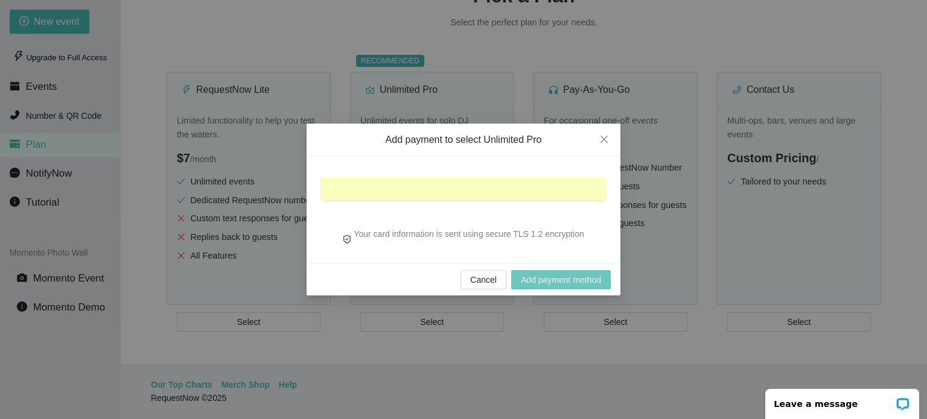
click at [568, 282] on span "Add payment method" at bounding box center [561, 279] width 80 height 13
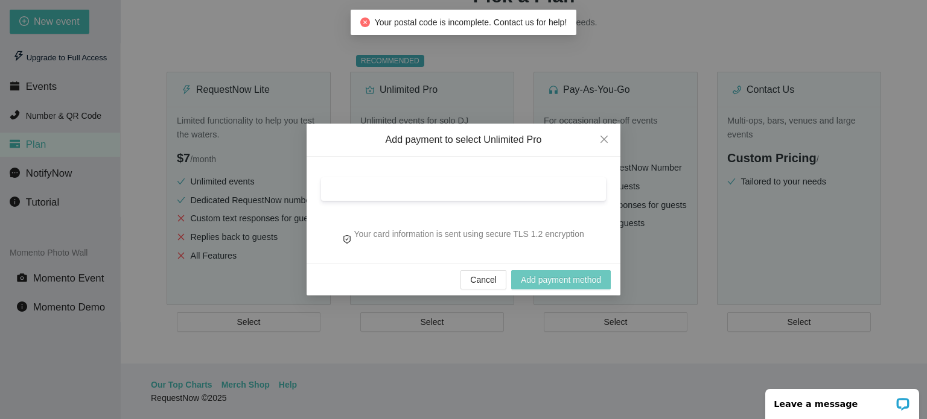
click at [548, 279] on span "Add payment method" at bounding box center [561, 279] width 80 height 13
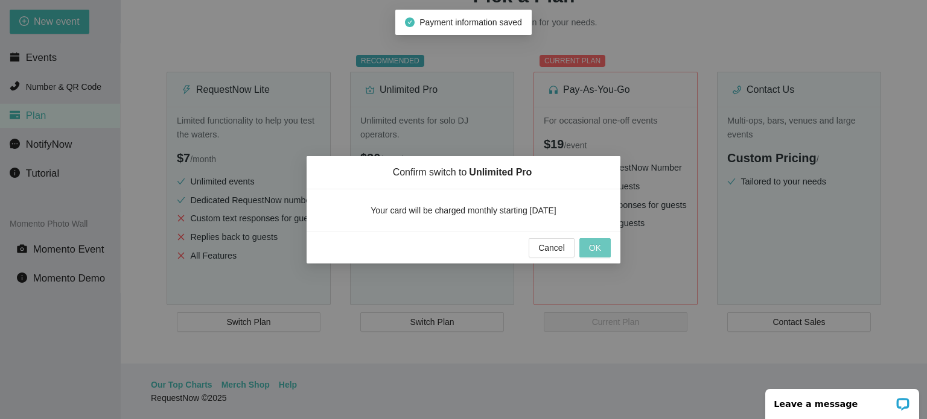
click at [599, 243] on span "OK" at bounding box center [595, 247] width 12 height 13
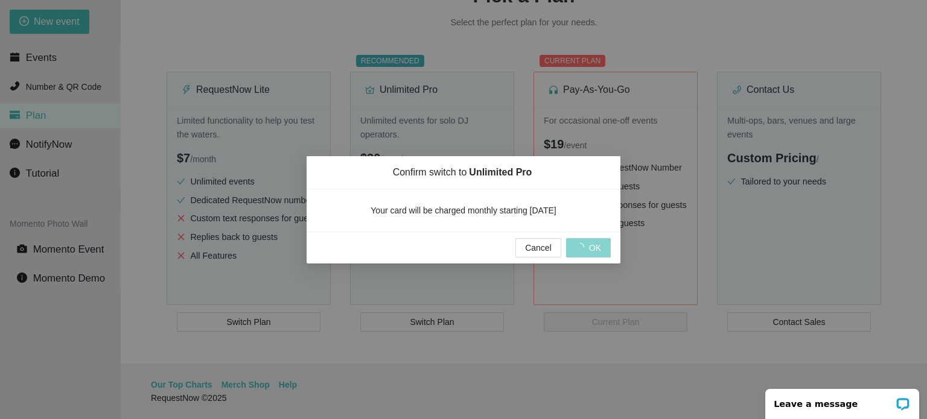
click at [412, 98] on div "Confirm switch to Unlimited Pro Your card will be charged monthly starting toda…" at bounding box center [463, 209] width 927 height 419
click at [533, 247] on span "Cancel" at bounding box center [538, 247] width 27 height 13
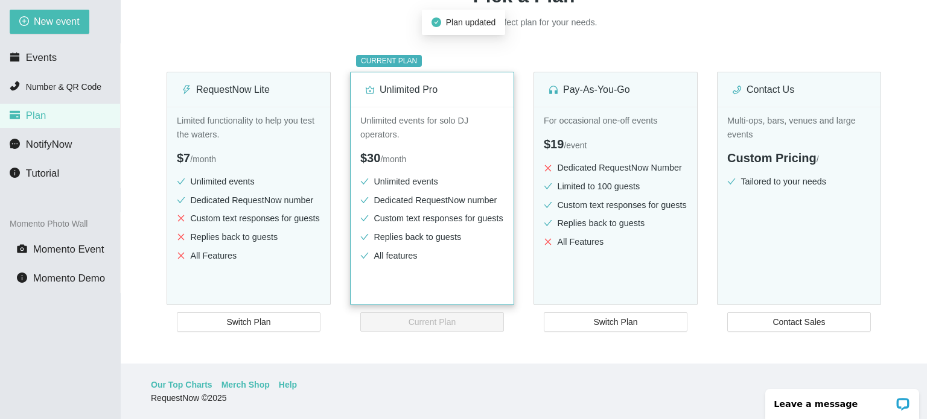
click at [428, 172] on div "Unlimited events for solo DJ operators. $30 / month Unlimited events Dedicated …" at bounding box center [432, 223] width 163 height 232
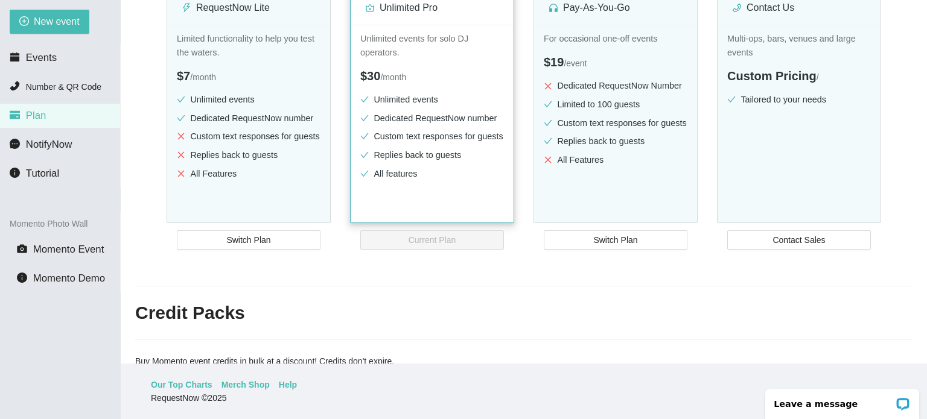
scroll to position [140, 0]
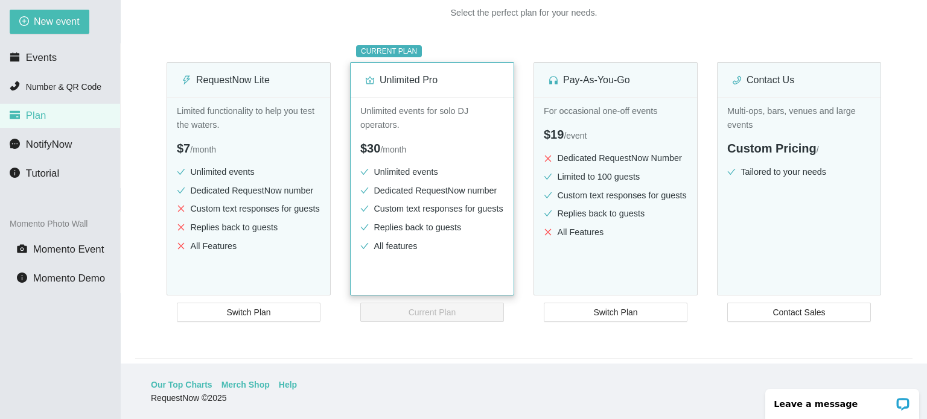
click at [387, 211] on li "Custom text responses for guests" at bounding box center [432, 209] width 144 height 14
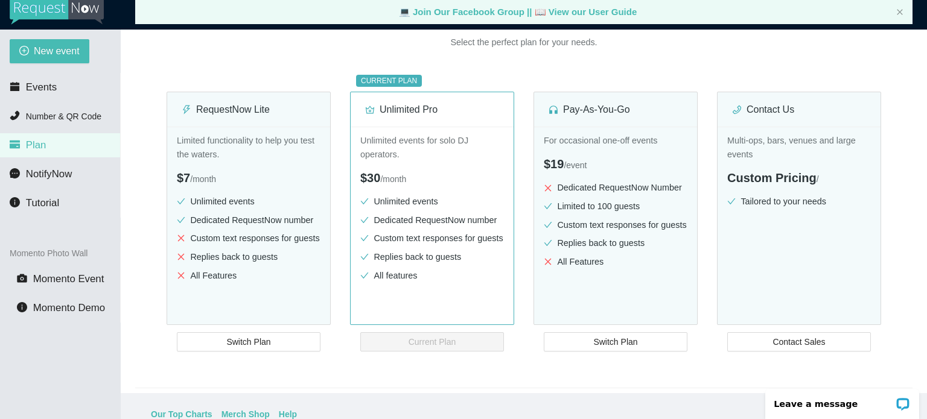
scroll to position [0, 0]
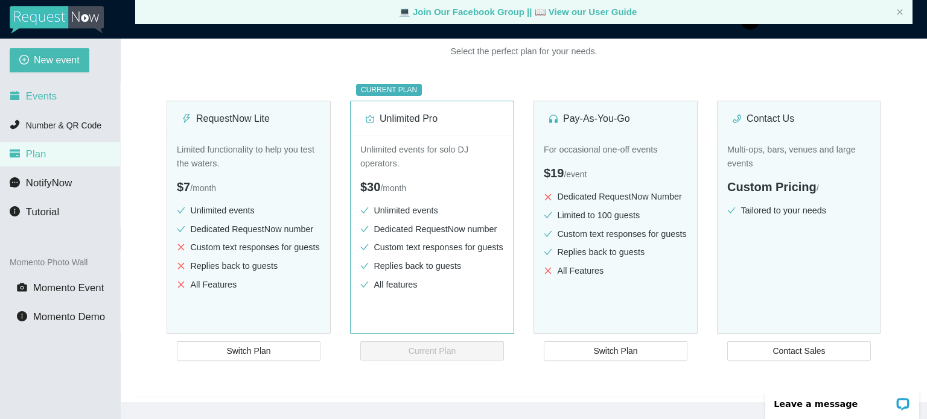
click at [49, 98] on span "Events" at bounding box center [41, 96] width 31 height 11
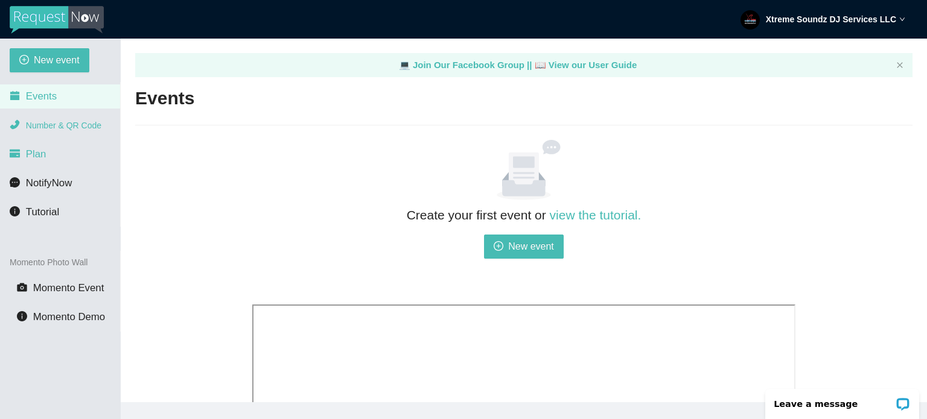
click at [72, 137] on li "Number & QR Code" at bounding box center [60, 125] width 120 height 24
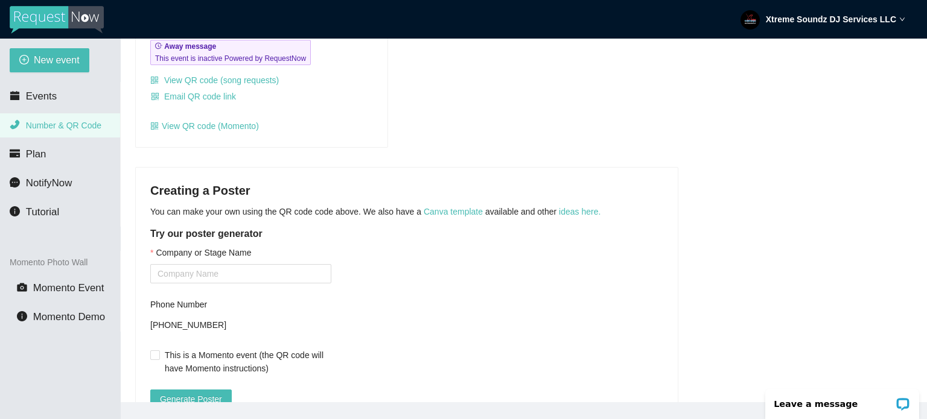
scroll to position [181, 0]
click at [221, 278] on input "Company or Stage Name" at bounding box center [240, 272] width 181 height 19
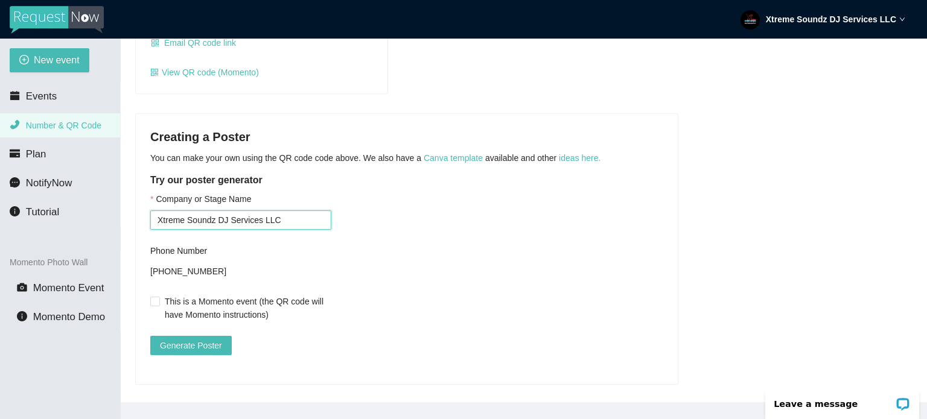
scroll to position [249, 0]
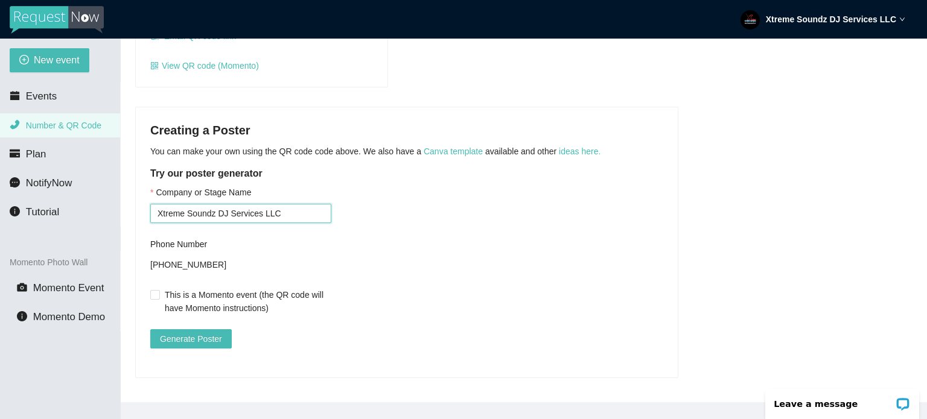
click at [290, 207] on input "Xtreme Soundz DJ Services LLC" at bounding box center [240, 213] width 181 height 19
click at [211, 332] on span "Generate Poster" at bounding box center [191, 338] width 62 height 13
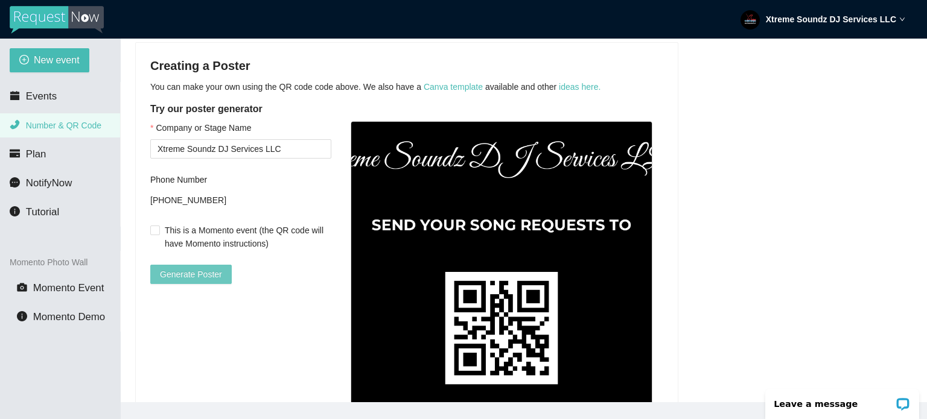
scroll to position [296, 0]
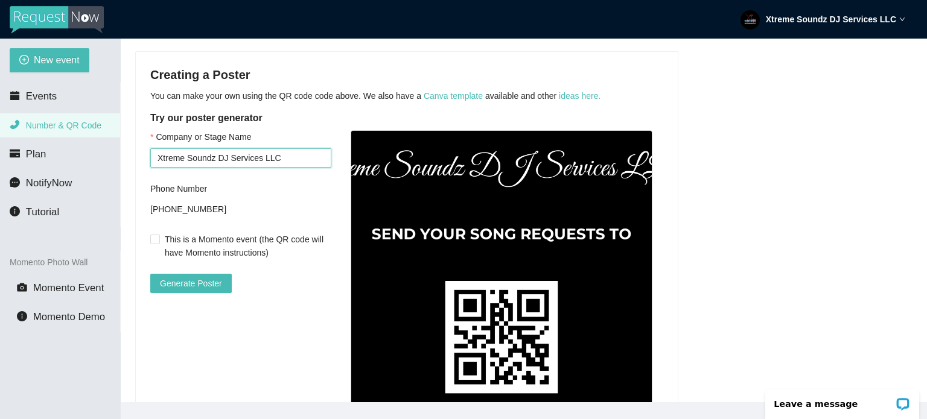
click at [296, 159] on input "Xtreme Soundz DJ Services LLC" at bounding box center [240, 157] width 181 height 19
drag, startPoint x: 296, startPoint y: 159, endPoint x: 229, endPoint y: 150, distance: 67.0
click at [229, 150] on input "Xtreme Soundz DJ Services LLC" at bounding box center [240, 157] width 181 height 19
click at [191, 281] on span "Generate Poster" at bounding box center [191, 283] width 62 height 13
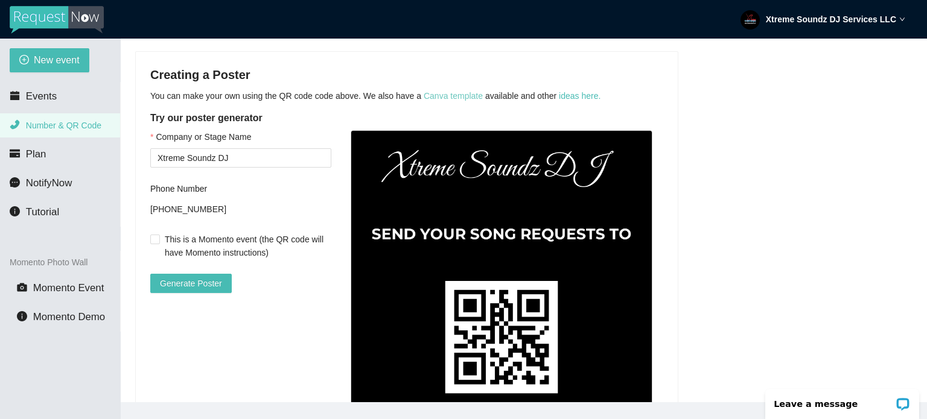
click at [445, 94] on link "Canva template" at bounding box center [453, 96] width 59 height 10
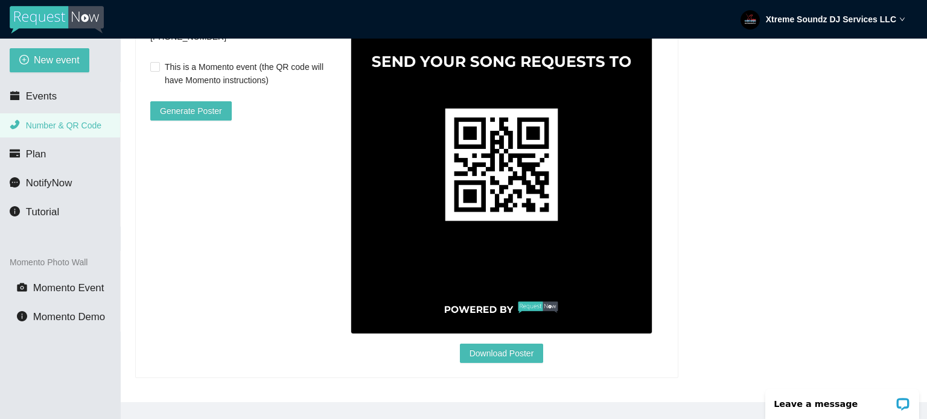
scroll to position [477, 0]
click at [512, 347] on span "Download Poster" at bounding box center [501, 353] width 65 height 13
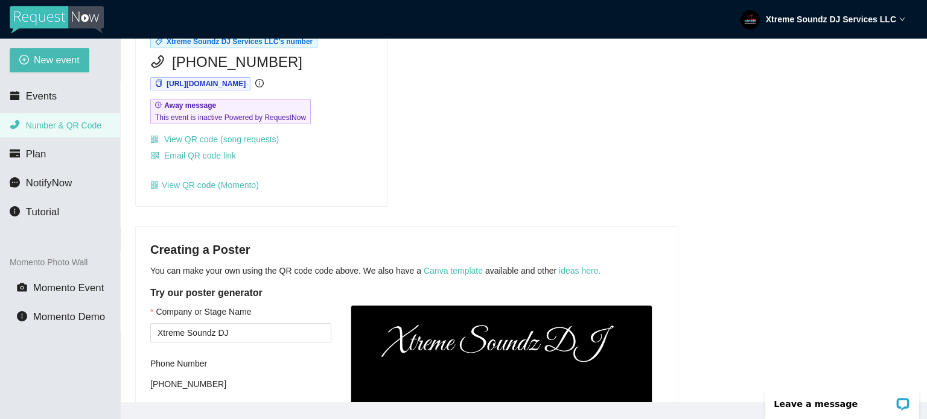
scroll to position [60, 0]
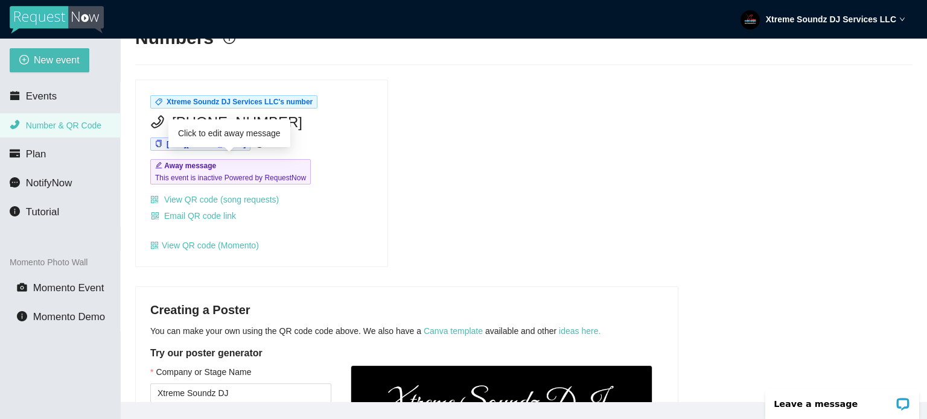
click at [249, 168] on span "Away message This event is inactive Powered by RequestNow" at bounding box center [230, 171] width 160 height 25
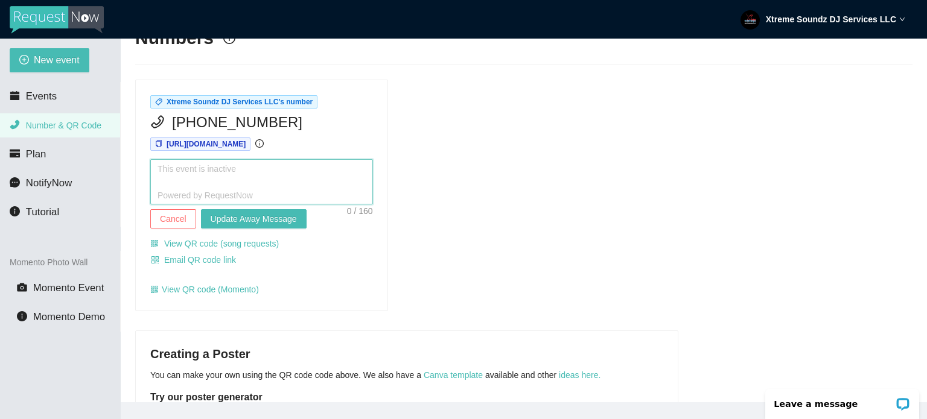
click at [243, 171] on textarea at bounding box center [261, 182] width 223 height 46
click at [244, 174] on textarea at bounding box center [261, 182] width 223 height 46
click at [618, 165] on div "Xtreme Soundz DJ Services LLC's number (661) 401-5835 https://app.requestnow.io…" at bounding box center [523, 196] width 787 height 232
click at [165, 217] on span "Cancel" at bounding box center [173, 218] width 27 height 13
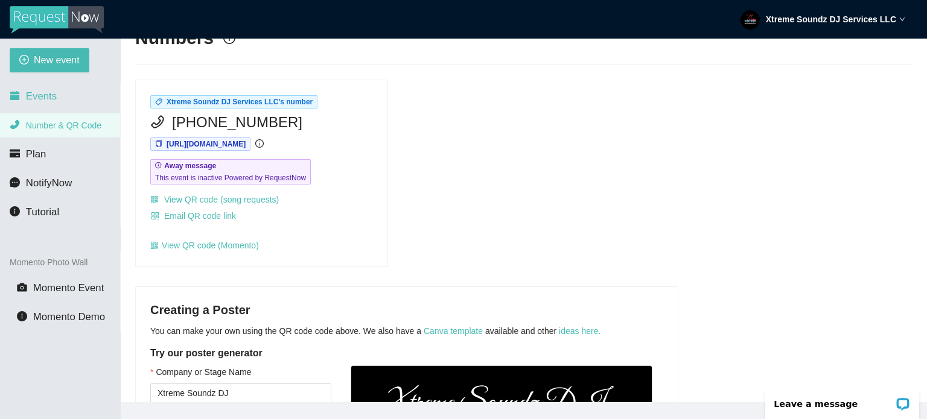
click at [59, 103] on li "Events" at bounding box center [60, 96] width 120 height 24
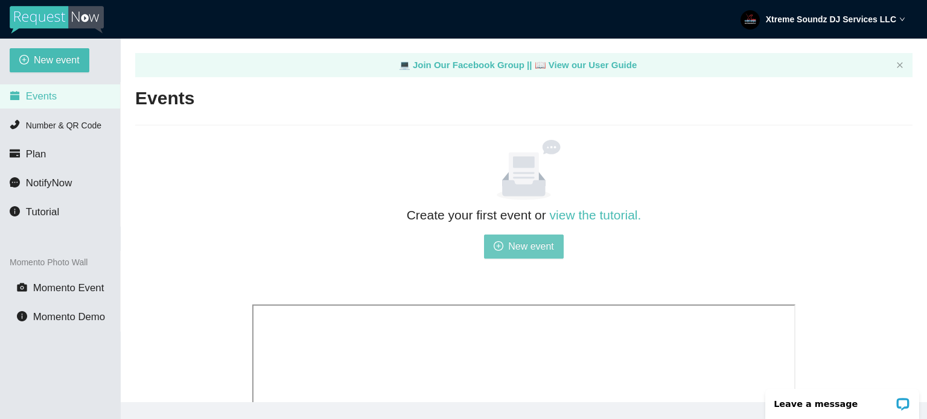
click at [520, 250] on span "New event" at bounding box center [531, 246] width 46 height 15
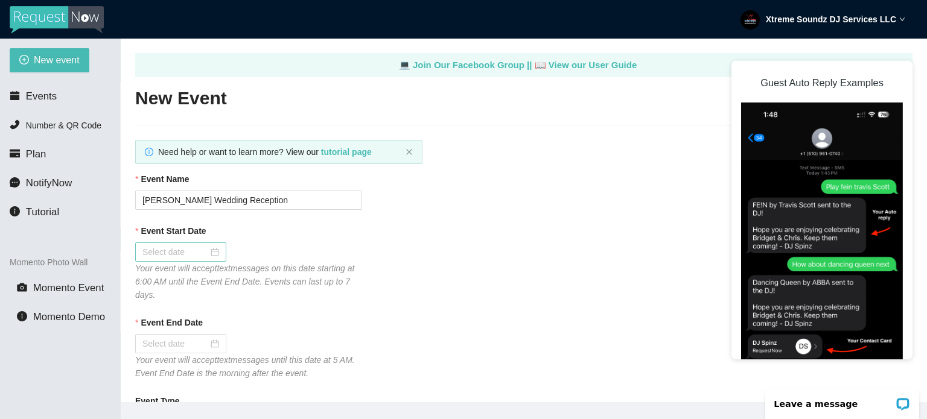
click at [205, 251] on input "Event Start Date" at bounding box center [175, 252] width 66 height 13
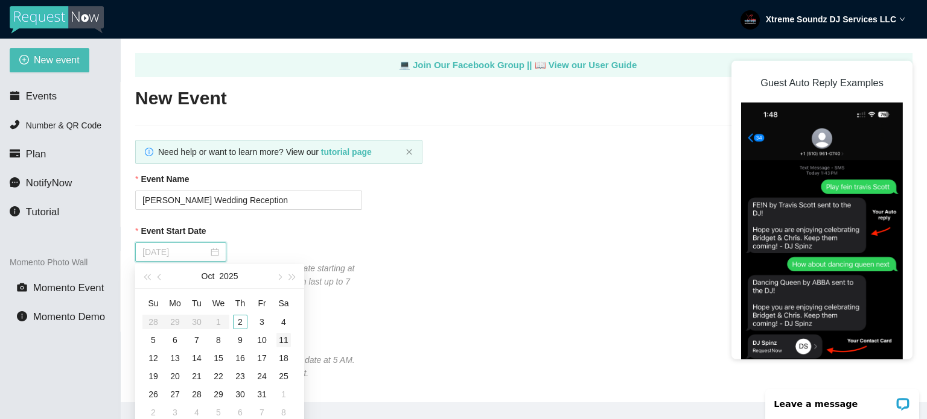
click at [290, 340] on div "11" at bounding box center [283, 340] width 14 height 14
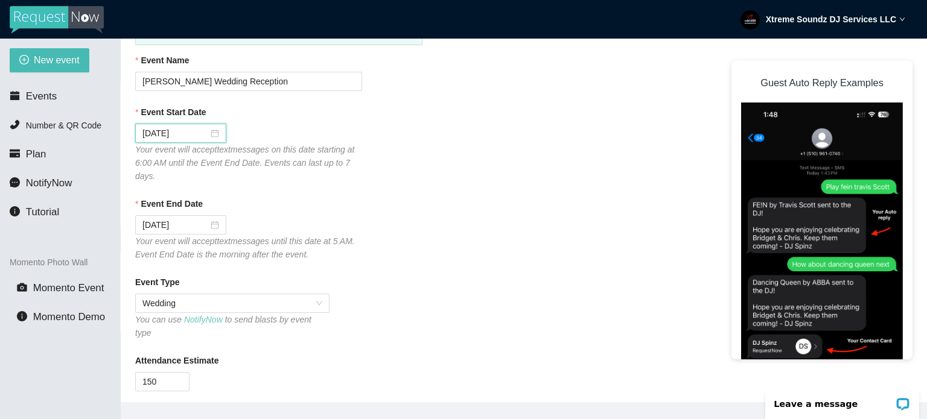
scroll to position [121, 0]
click at [192, 224] on input "10/12/2025" at bounding box center [175, 223] width 66 height 13
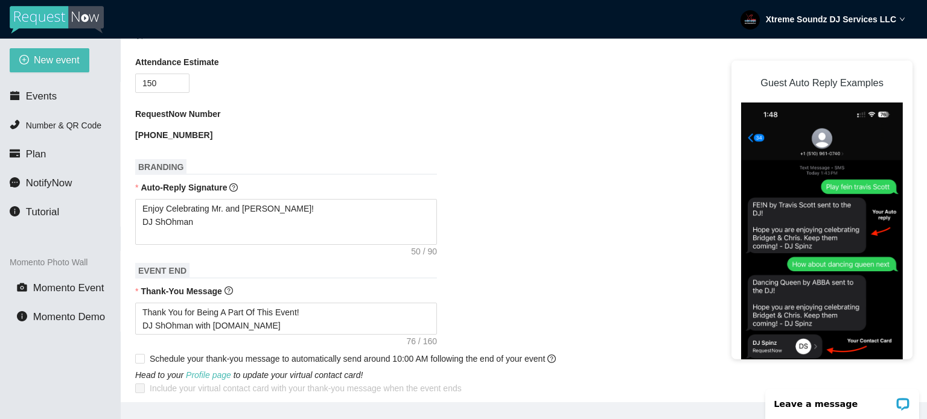
scroll to position [422, 0]
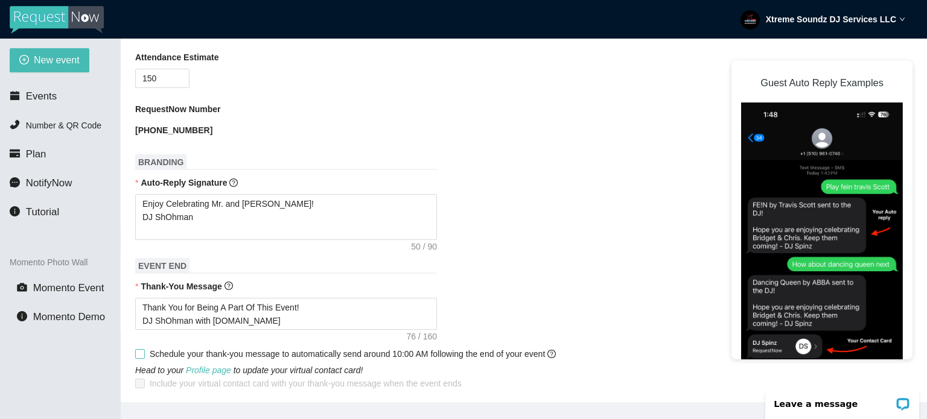
click at [140, 349] on span at bounding box center [140, 354] width 10 height 10
click at [140, 349] on input "Schedule your thank-you message to automatically send around 10:00 AM following…" at bounding box center [139, 353] width 8 height 8
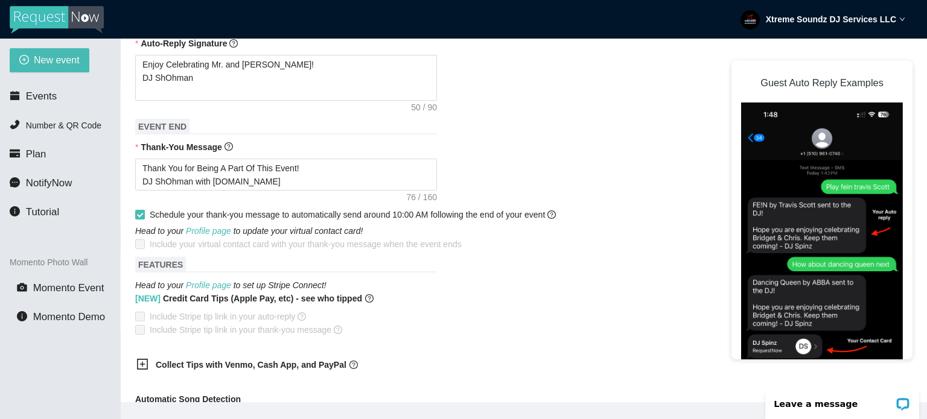
scroll to position [603, 0]
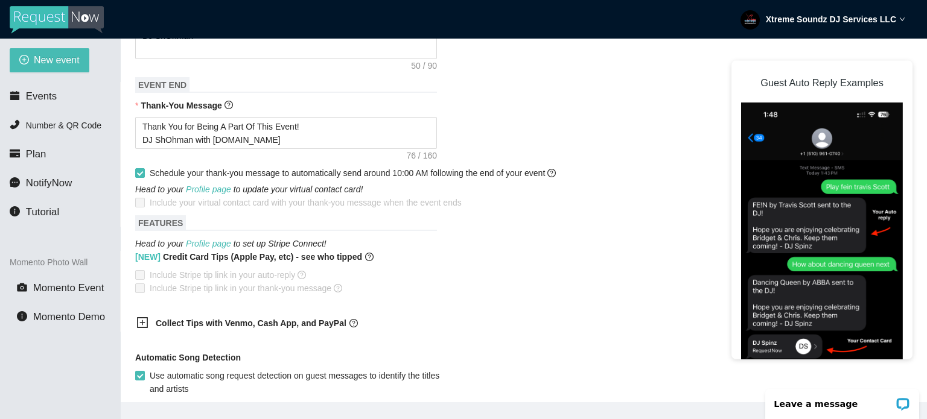
click at [142, 317] on icon "plus-square" at bounding box center [142, 323] width 12 height 12
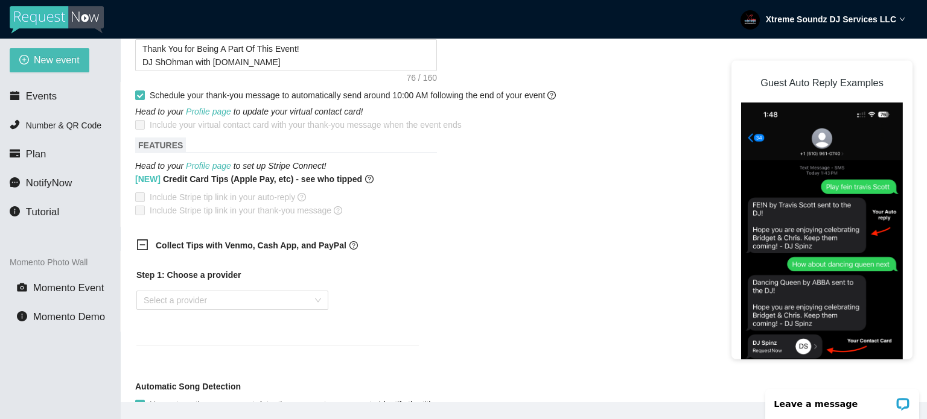
scroll to position [724, 0]
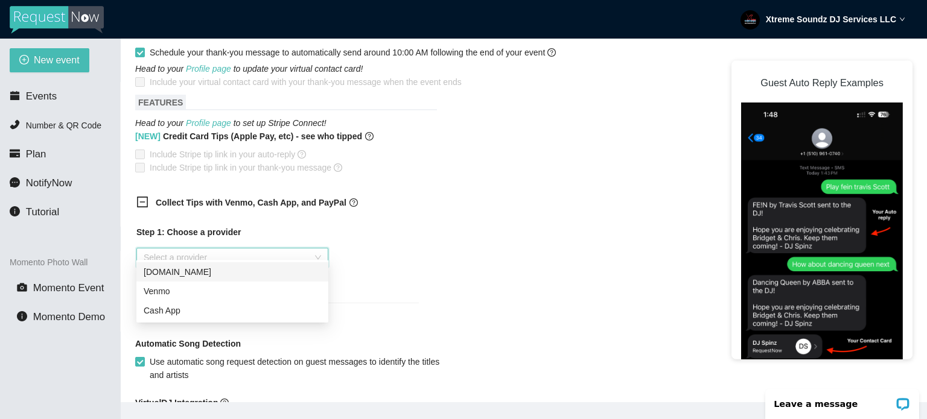
click at [195, 249] on input "search" at bounding box center [228, 258] width 169 height 18
click at [190, 291] on div "Venmo" at bounding box center [232, 291] width 177 height 13
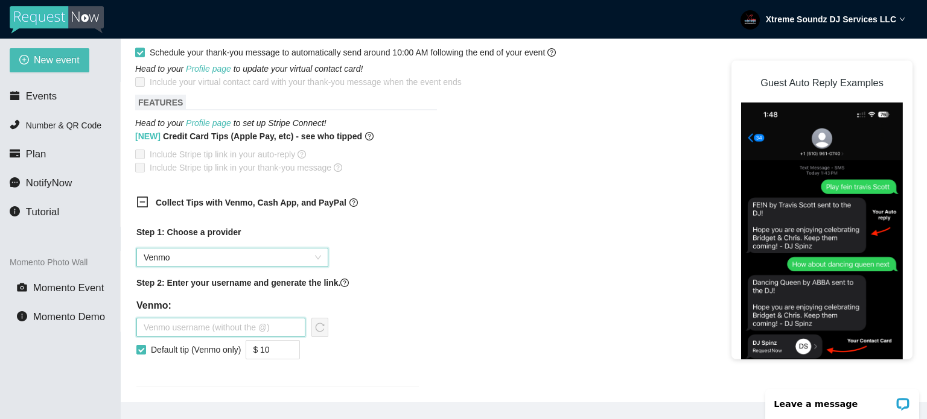
click at [215, 320] on input "text" at bounding box center [220, 327] width 169 height 19
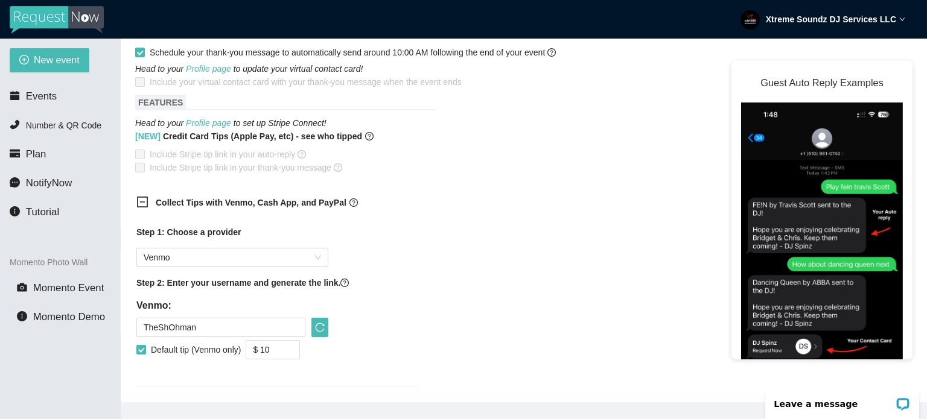
click at [181, 368] on div "Step 1: Choose a provider Venmo Step 2: Enter your username and generate the li…" at bounding box center [278, 313] width 302 height 190
click at [139, 345] on input "Default tip (Venmo only)" at bounding box center [140, 349] width 8 height 8
click at [142, 345] on input "Default tip (Venmo only)" at bounding box center [140, 349] width 8 height 8
click at [516, 351] on div "Collect Tips with Venmo, Cash App, and PayPal Step 1: Choose a provider Venmo S…" at bounding box center [523, 299] width 777 height 220
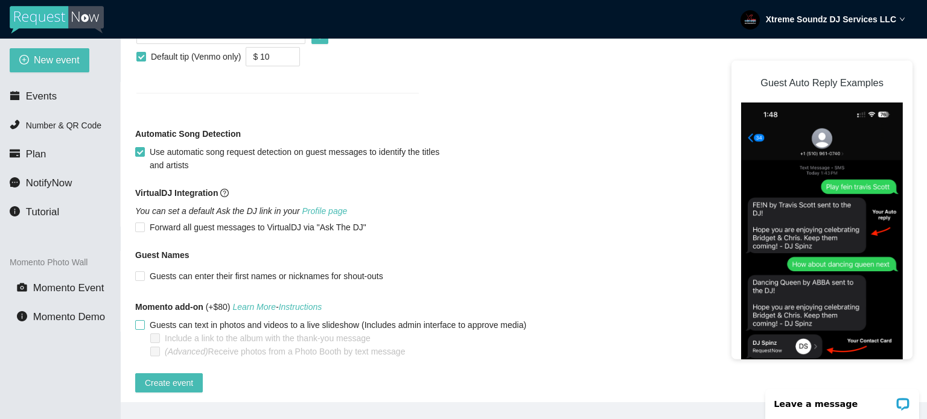
scroll to position [1021, 0]
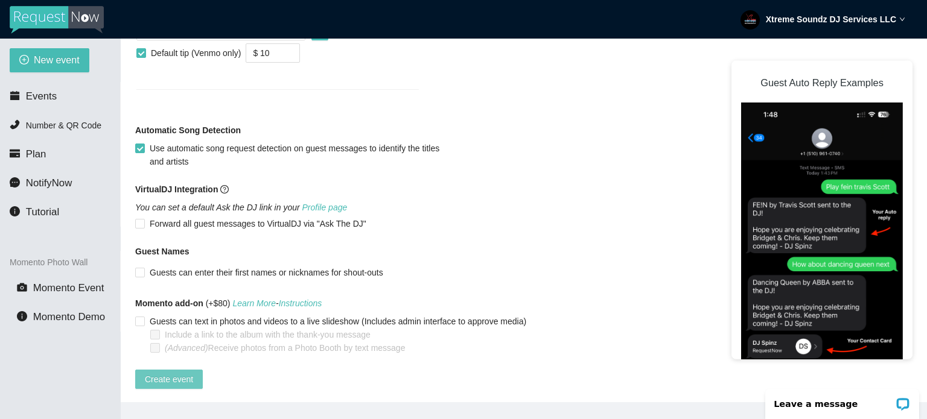
click at [185, 373] on span "Create event" at bounding box center [169, 379] width 48 height 13
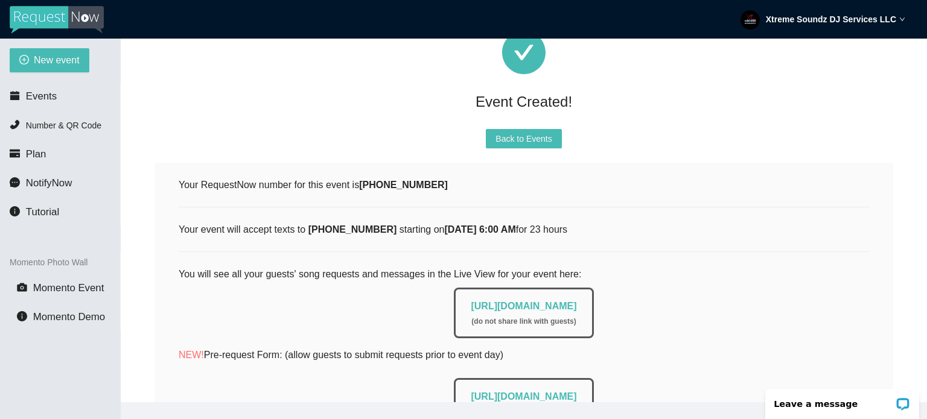
scroll to position [74, 0]
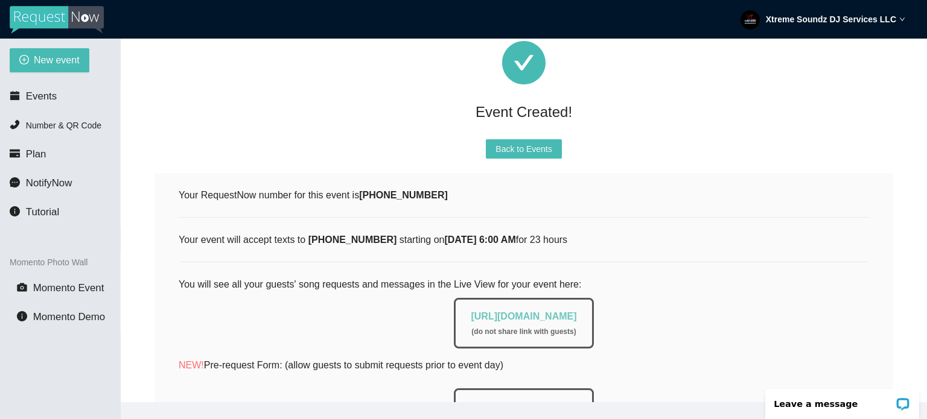
click at [504, 313] on link "https://app.requestnow.io/live/ezvjwwe" at bounding box center [524, 316] width 106 height 10
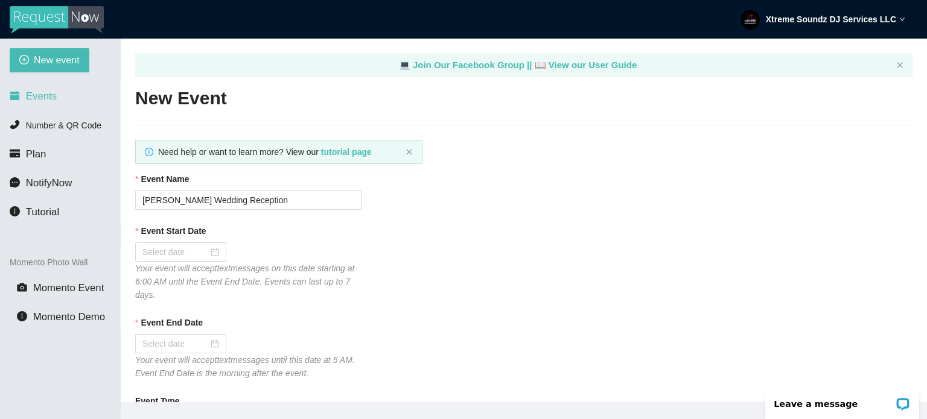
click at [65, 102] on li "Events" at bounding box center [60, 96] width 120 height 24
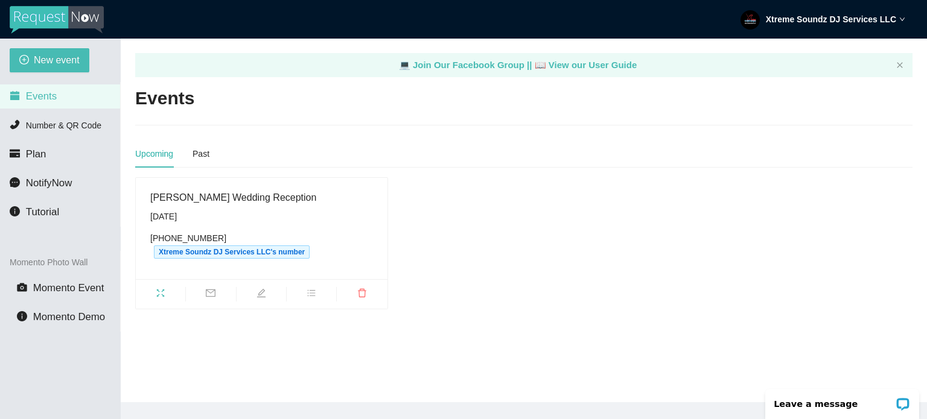
click at [352, 214] on div "Saturday, October 11th" at bounding box center [261, 216] width 223 height 13
click at [157, 288] on icon "fullscreen" at bounding box center [161, 293] width 10 height 10
click at [60, 136] on li "Number & QR Code" at bounding box center [60, 125] width 120 height 24
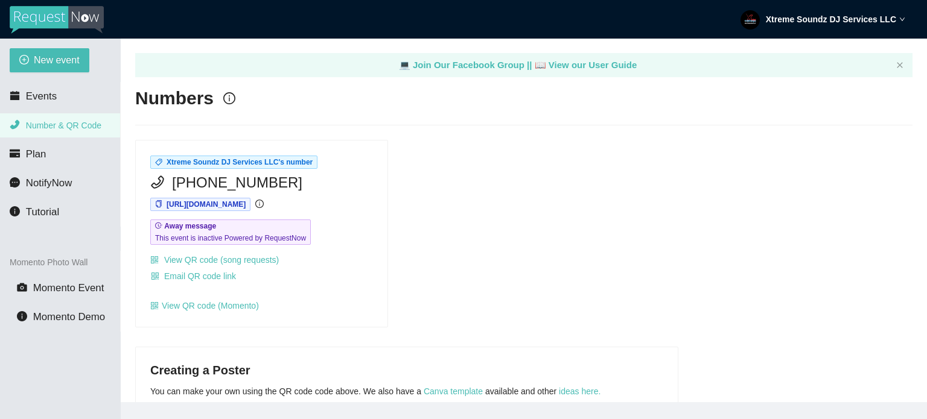
click at [64, 121] on span "Number & QR Code" at bounding box center [63, 126] width 75 height 10
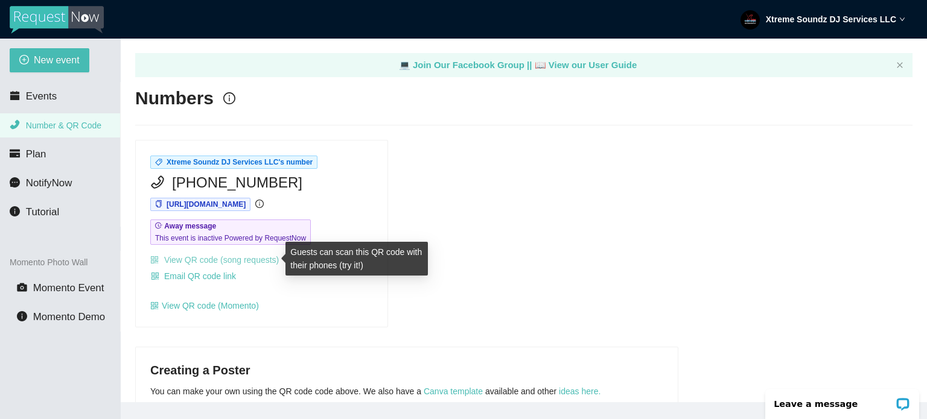
click at [226, 261] on link "View QR code (song requests)" at bounding box center [214, 260] width 129 height 10
